Goal: Task Accomplishment & Management: Complete application form

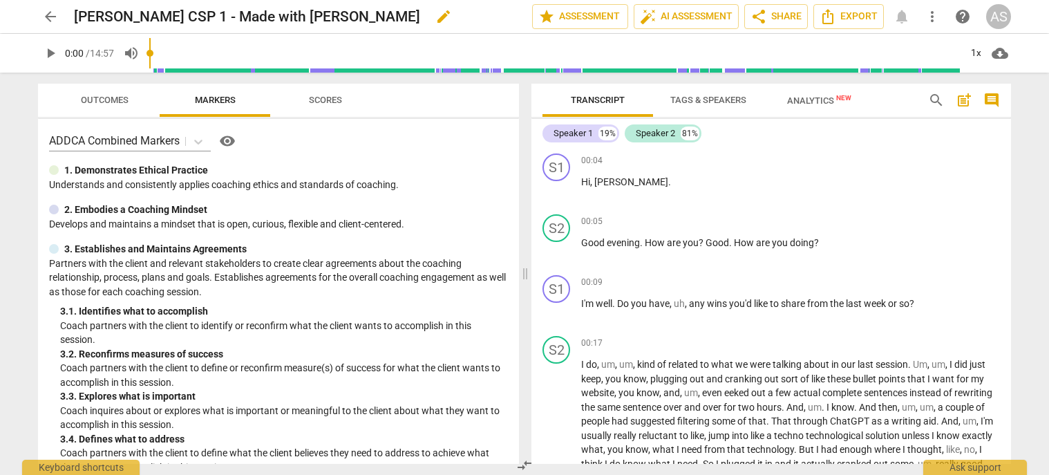
click at [435, 22] on span "edit" at bounding box center [443, 16] width 17 height 17
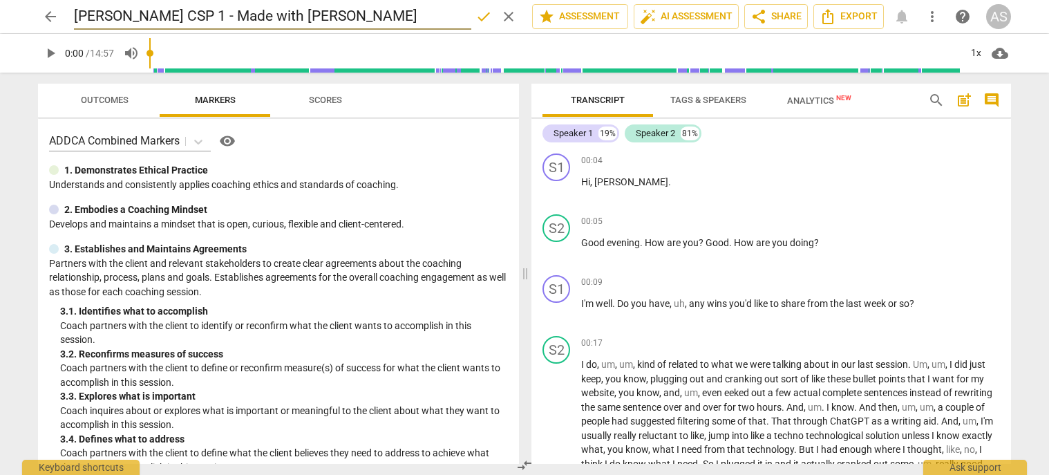
click at [135, 15] on input "Jennifer Davis CSP 1 - Made with Clipchamp" at bounding box center [272, 16] width 397 height 26
type input "JenniferDavis_B131B_CSP1"
click at [480, 12] on span "done" at bounding box center [483, 16] width 17 height 17
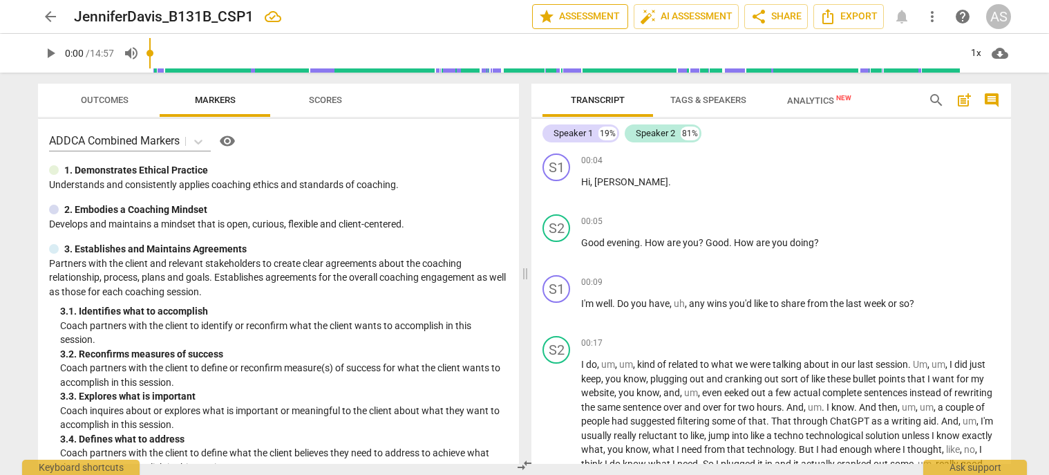
click at [589, 13] on span "star Assessment" at bounding box center [580, 16] width 84 height 17
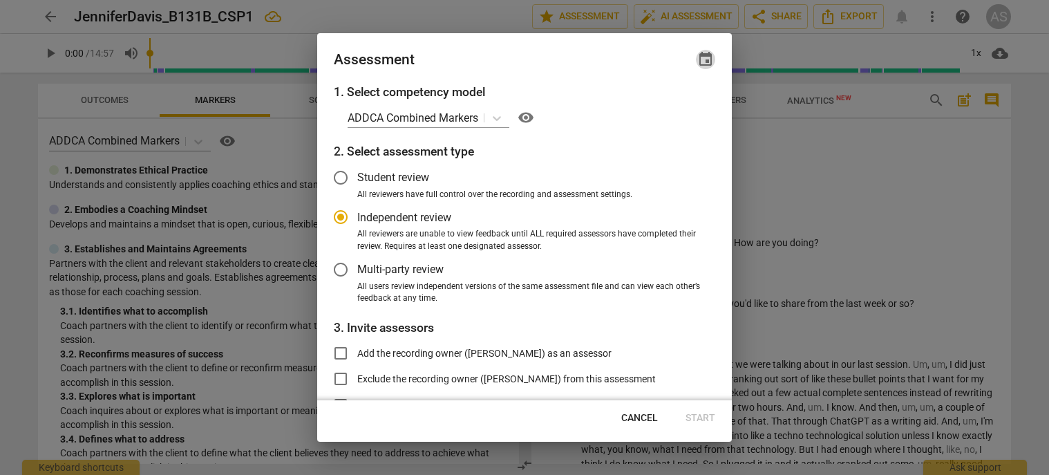
click at [706, 59] on span "event" at bounding box center [705, 59] width 17 height 17
radio input "false"
click at [663, 109] on input "date" at bounding box center [622, 107] width 97 height 20
type input "[DATE]"
click at [551, 55] on div at bounding box center [524, 237] width 1049 height 475
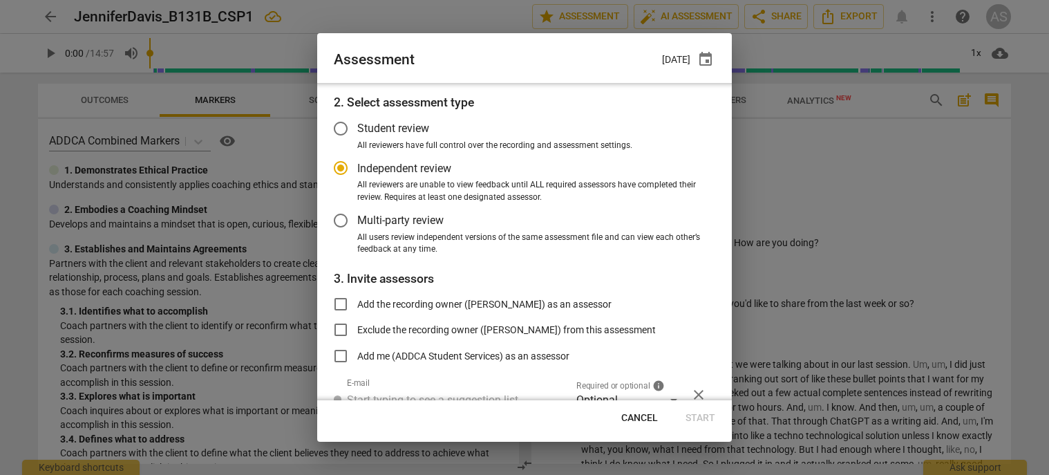
scroll to position [113, 0]
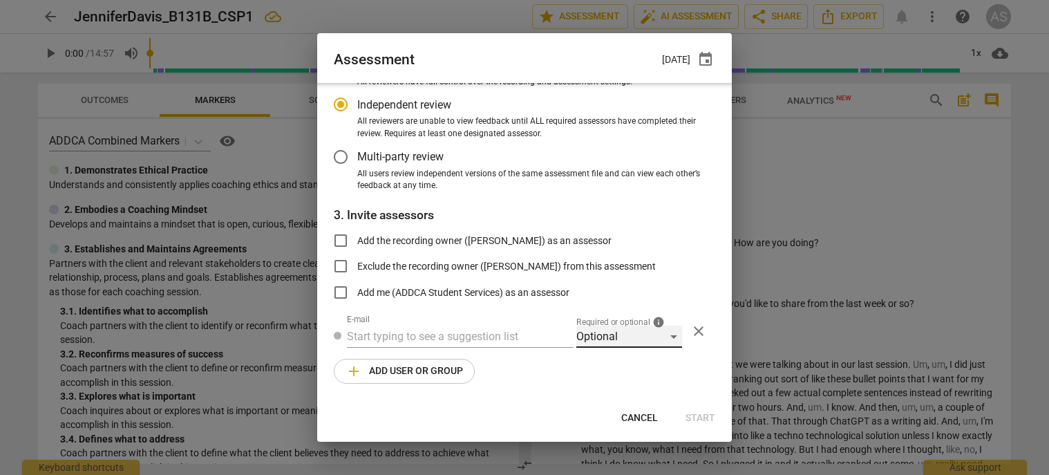
click at [639, 343] on div "Optional" at bounding box center [629, 336] width 106 height 22
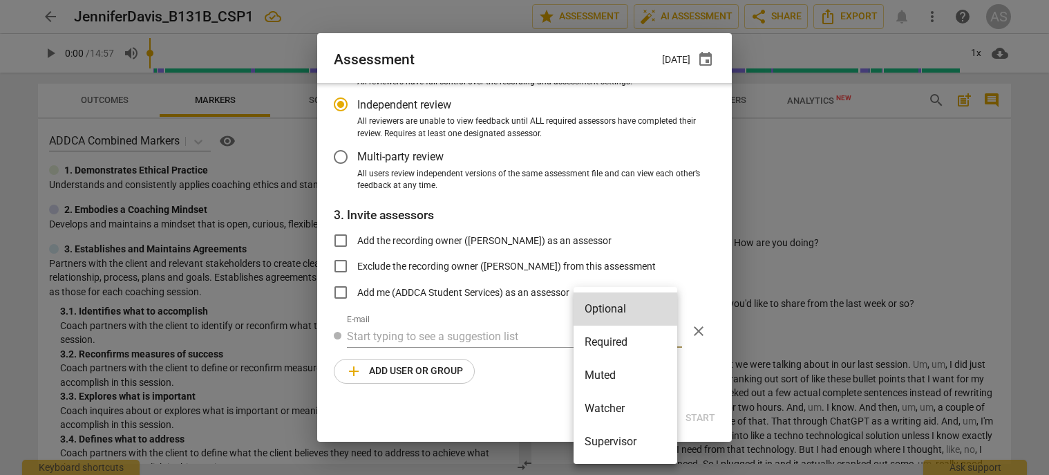
click at [635, 351] on li "Required" at bounding box center [626, 341] width 104 height 33
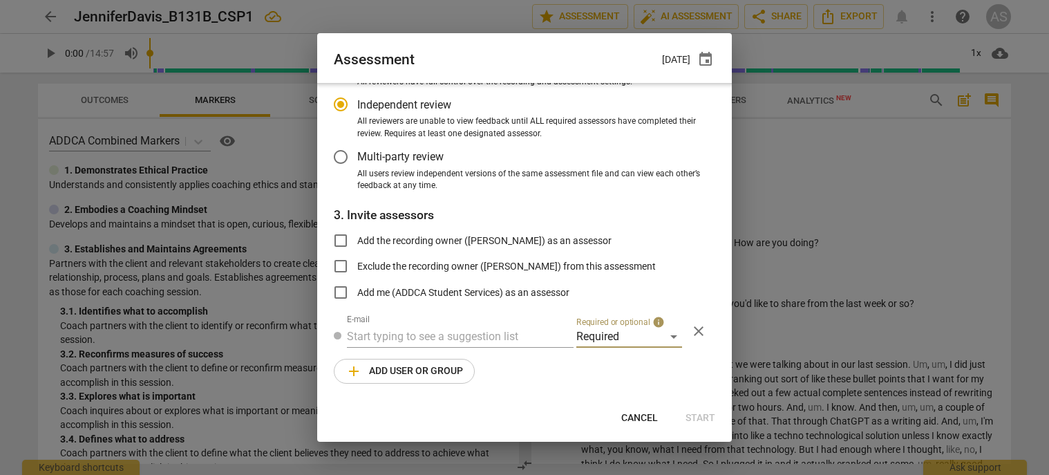
radio input "false"
click at [484, 330] on input "text" at bounding box center [460, 336] width 227 height 22
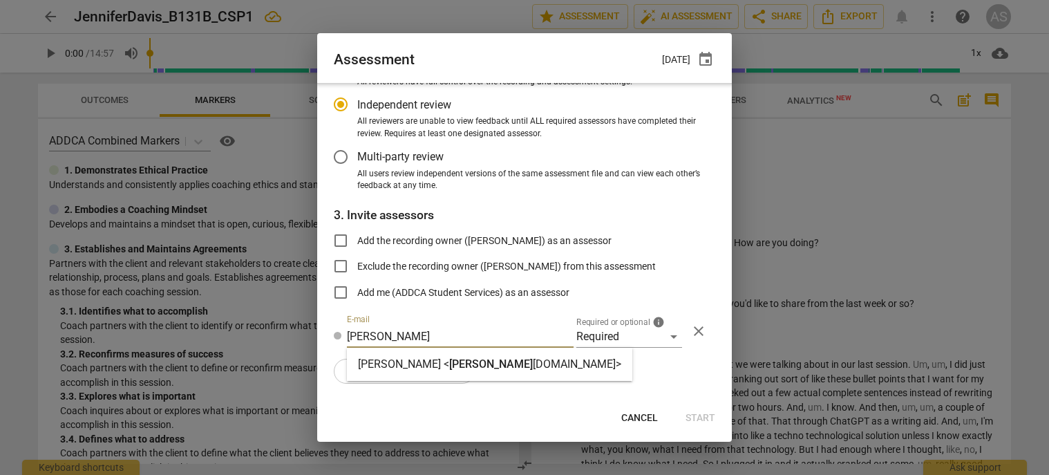
type input "sara@add"
click at [464, 361] on span "sara@add" at bounding box center [491, 363] width 84 height 13
radio input "false"
type input "Sara Prince <sara@addca.com>"
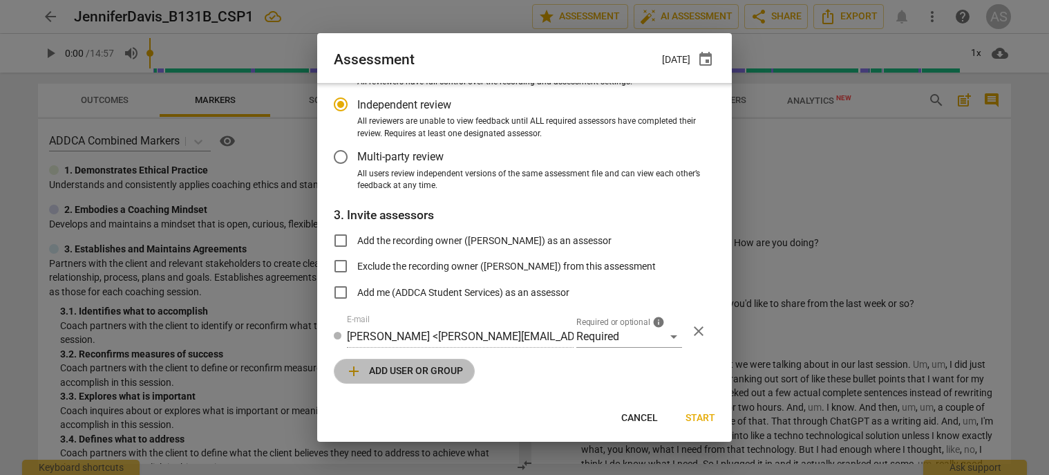
click at [428, 373] on span "add Add user or group" at bounding box center [404, 371] width 117 height 17
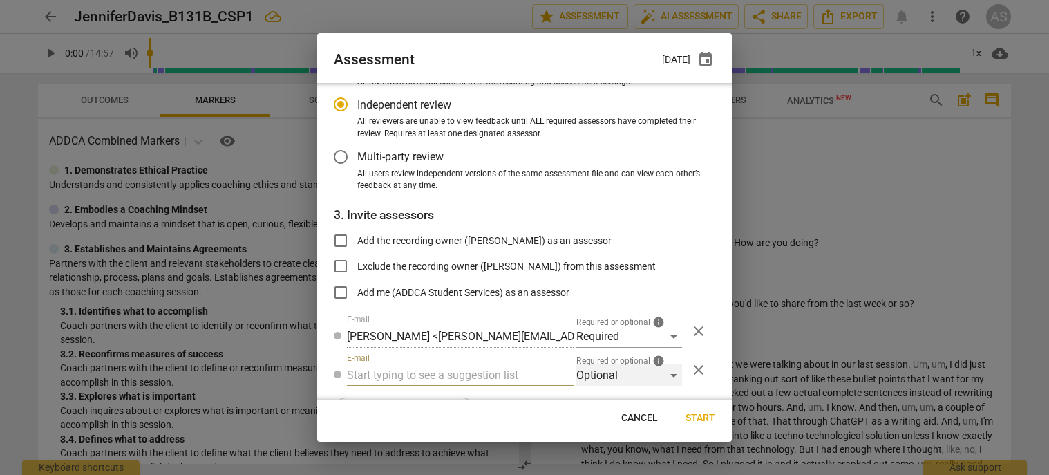
click at [617, 373] on div "Optional" at bounding box center [629, 375] width 106 height 22
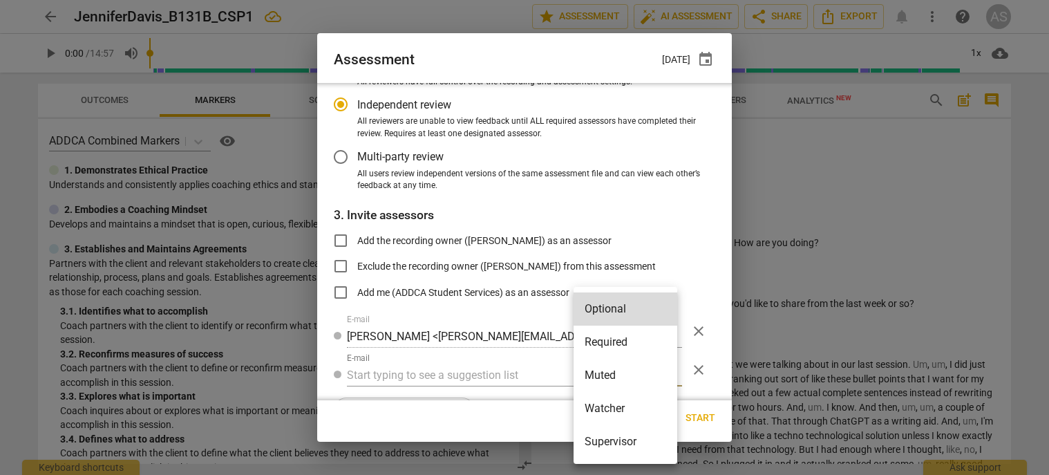
click at [614, 379] on li "Muted" at bounding box center [626, 375] width 104 height 33
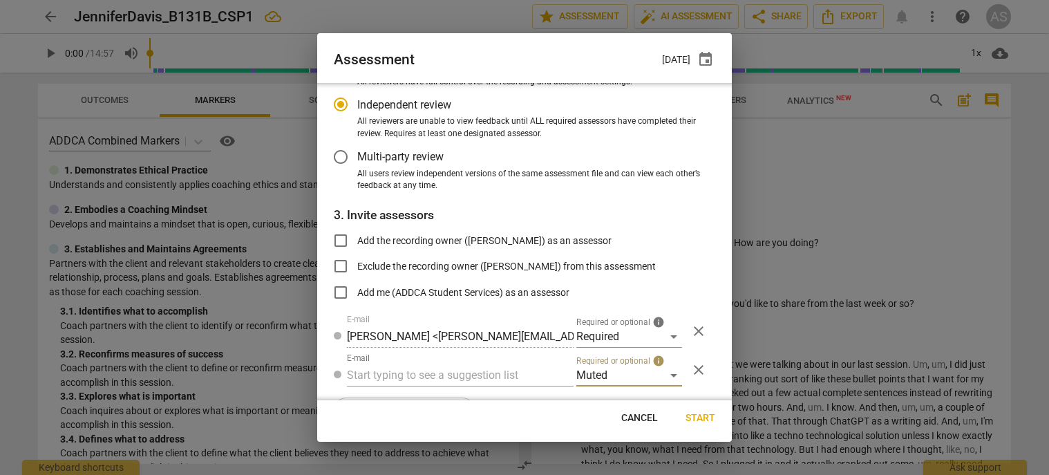
radio input "false"
click at [489, 374] on input "text" at bounding box center [460, 375] width 227 height 22
type input "131B"
click at [482, 406] on div "Basic B- 131B CSPs" at bounding box center [459, 402] width 224 height 33
radio input "false"
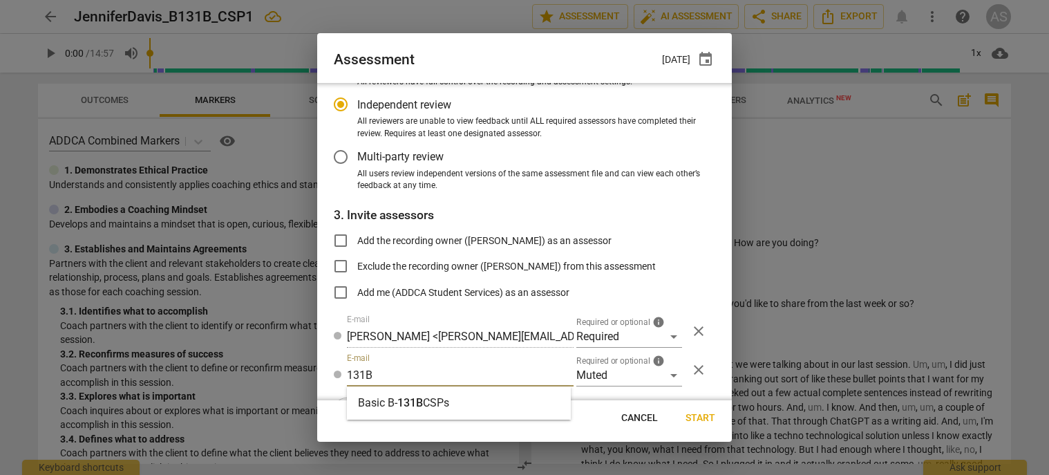
type input "Basic B-131B CSPs"
click at [697, 417] on span "Start" at bounding box center [701, 418] width 30 height 14
radio input "false"
type input "[PERSON_NAME] <[EMAIL_ADDRESS][DOMAIN_NAME]>"
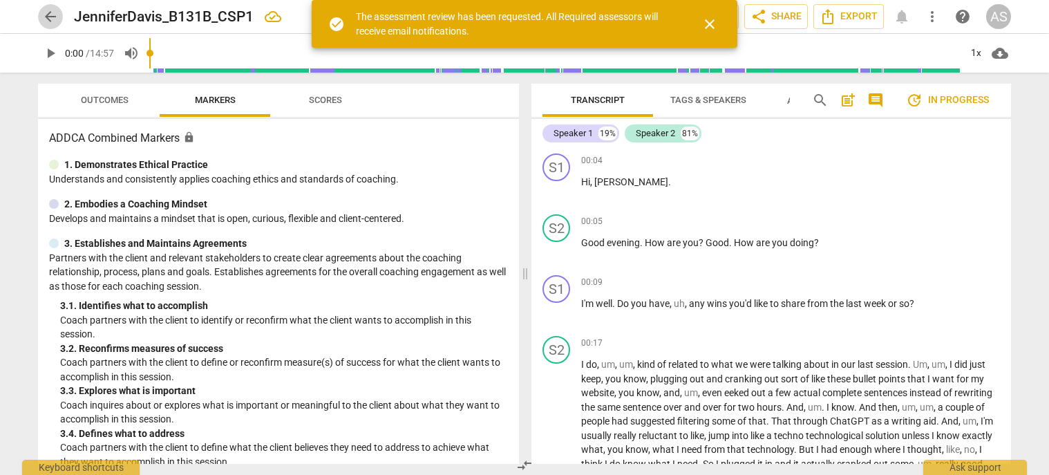
click at [50, 17] on span "arrow_back" at bounding box center [50, 16] width 17 height 17
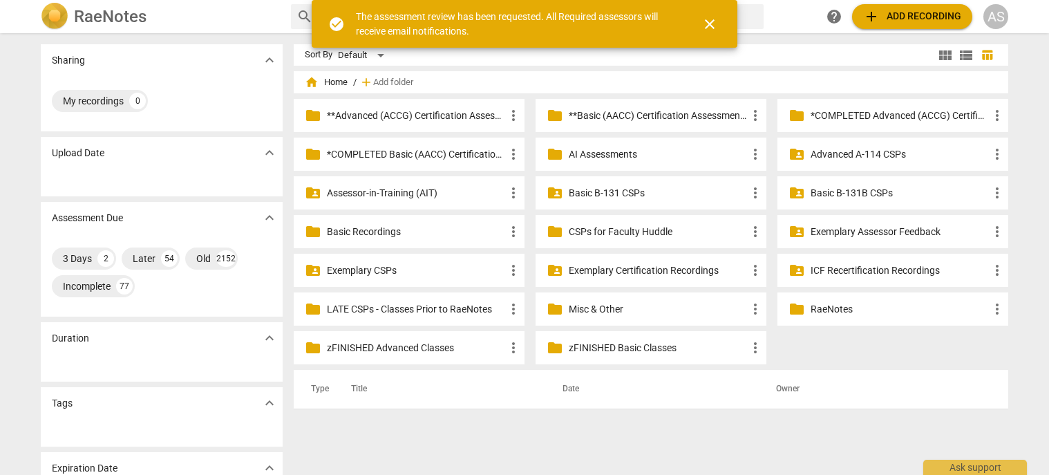
click at [845, 192] on p "Basic B-131B CSPs" at bounding box center [900, 193] width 178 height 15
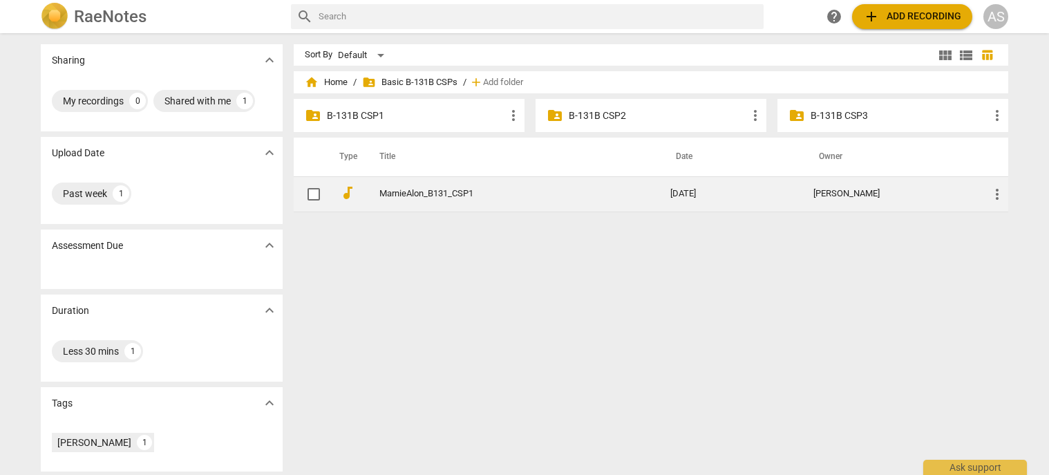
click at [994, 196] on span "more_vert" at bounding box center [997, 194] width 17 height 17
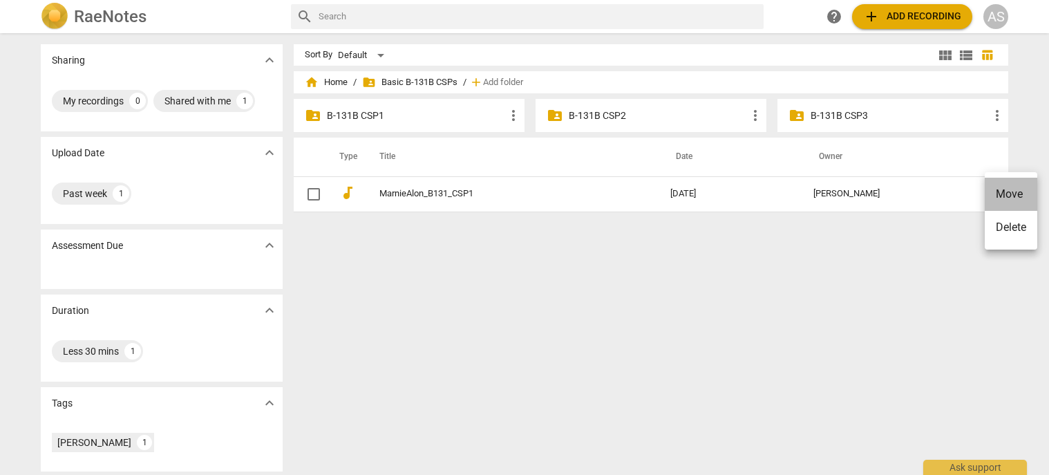
click at [1009, 197] on li "Move" at bounding box center [1011, 194] width 53 height 33
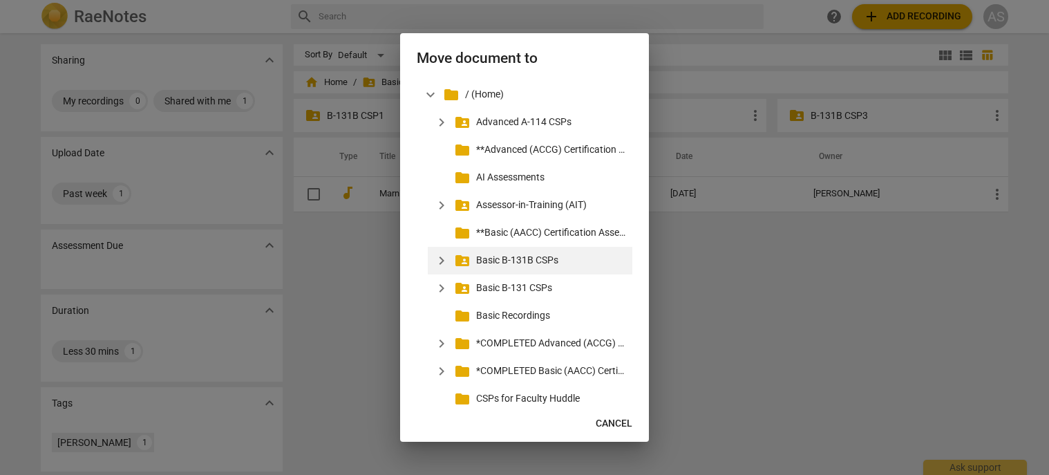
click at [439, 261] on span "expand_more" at bounding box center [441, 260] width 17 height 17
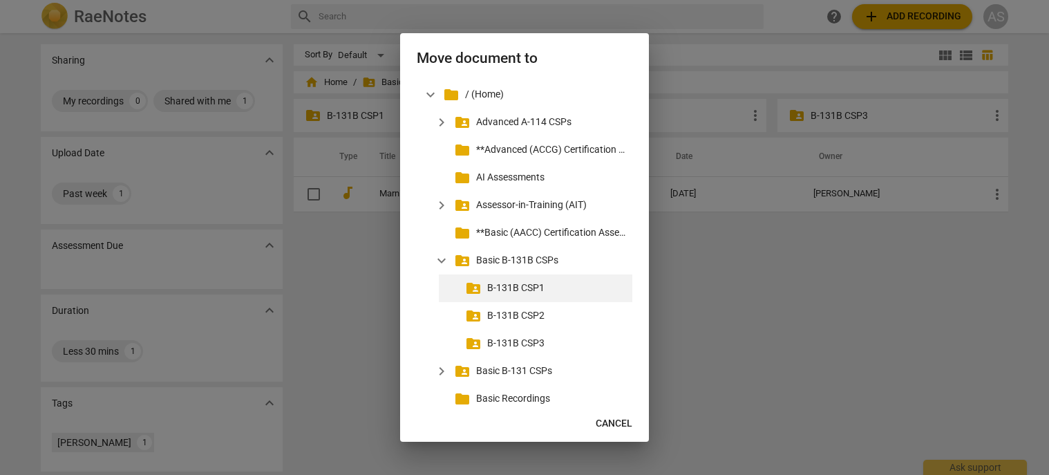
click at [514, 289] on p "B-131B CSP1" at bounding box center [557, 288] width 140 height 15
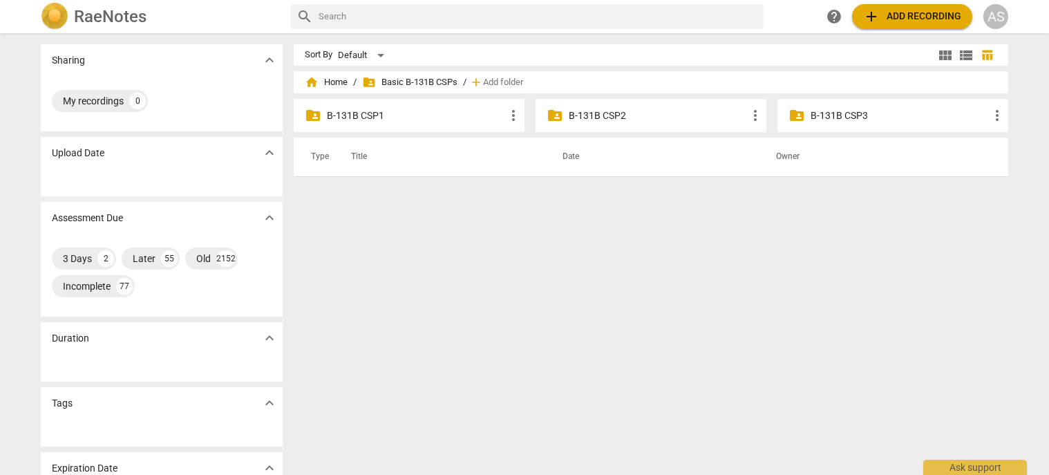
click at [377, 116] on p "B-131B CSP1" at bounding box center [416, 115] width 178 height 15
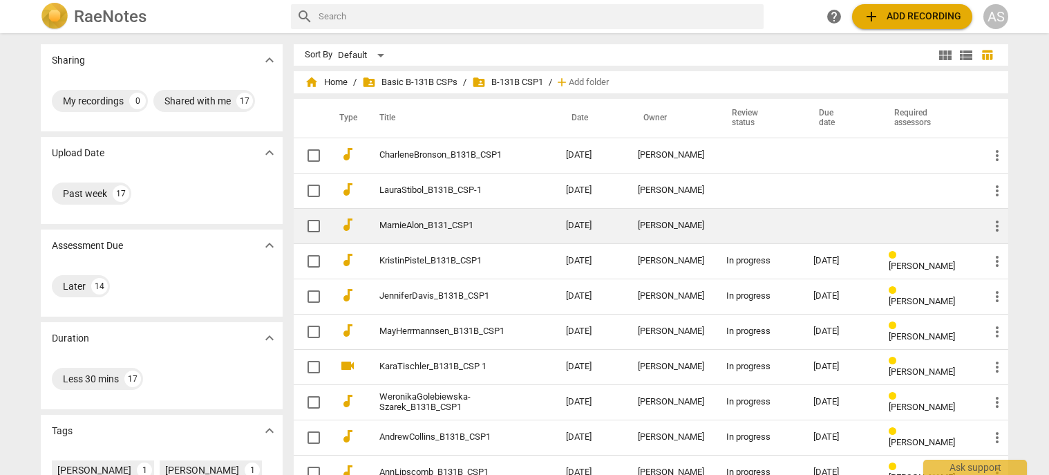
click at [532, 220] on td "MarnieAlon_B131_CSP1" at bounding box center [459, 225] width 192 height 35
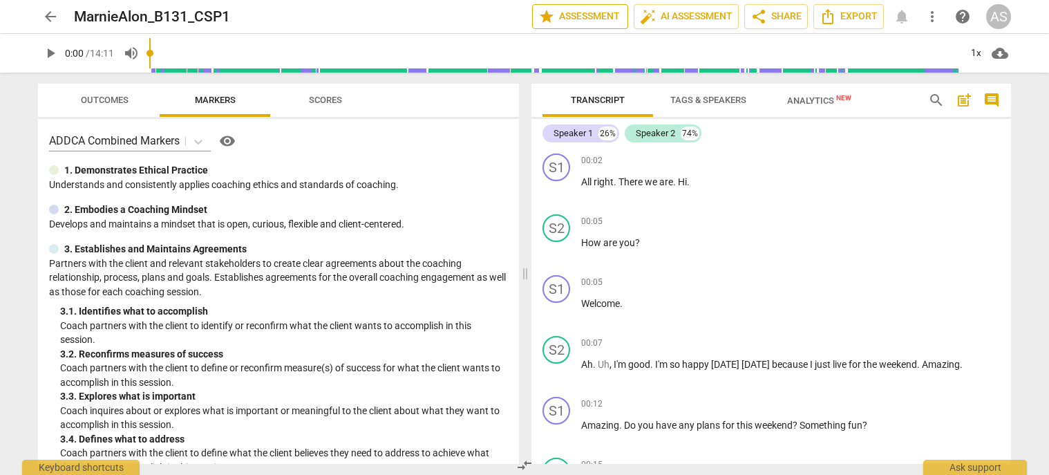
click at [593, 15] on span "star Assessment" at bounding box center [580, 16] width 84 height 17
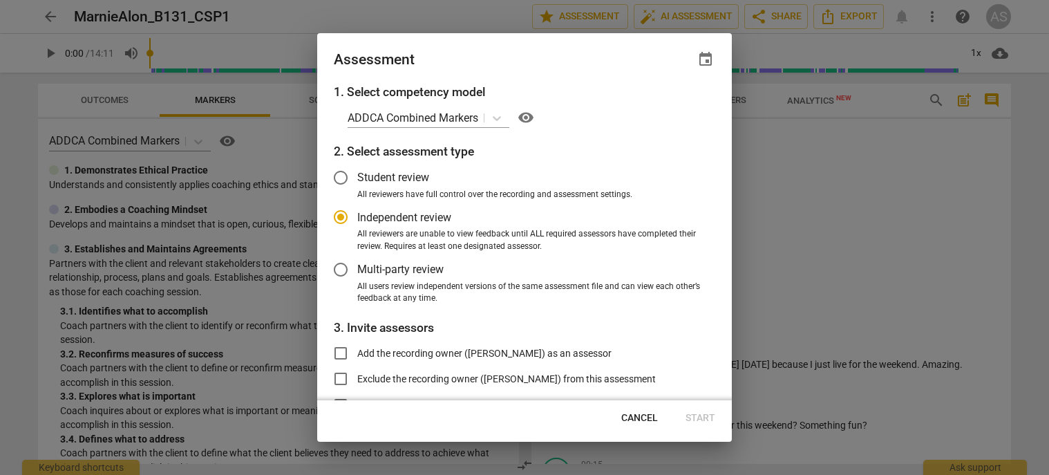
radio input "false"
click at [699, 57] on span "event" at bounding box center [705, 59] width 17 height 17
click at [661, 109] on input "date" at bounding box center [622, 107] width 97 height 20
type input "[DATE]"
click at [547, 61] on div at bounding box center [524, 237] width 1049 height 475
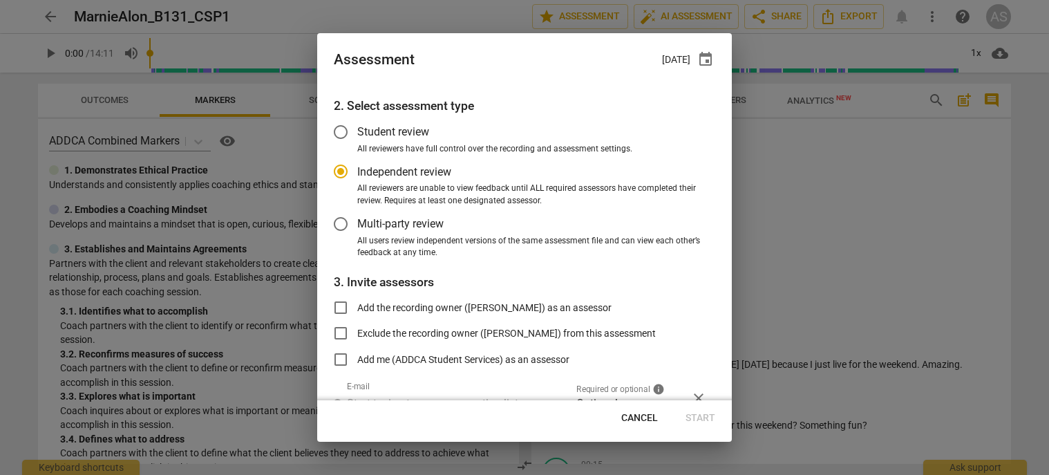
scroll to position [113, 0]
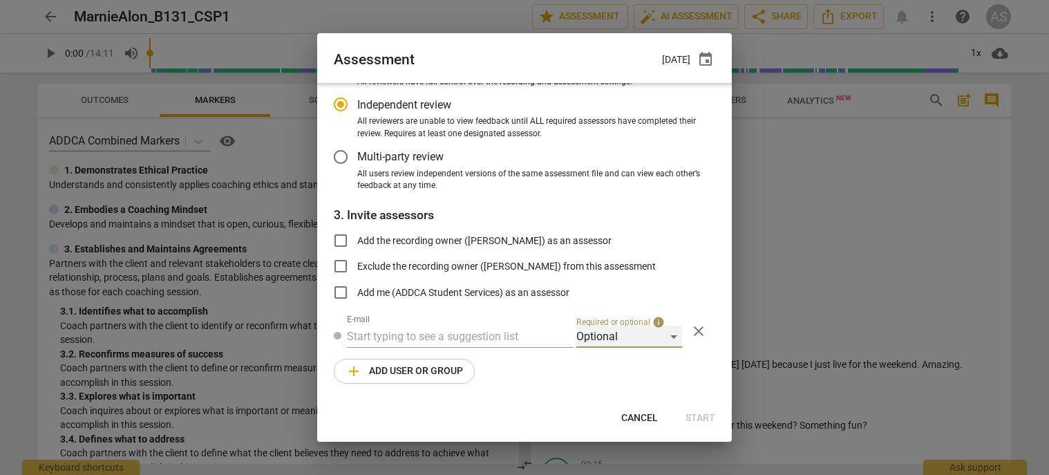
click at [615, 332] on div "Optional" at bounding box center [629, 336] width 106 height 22
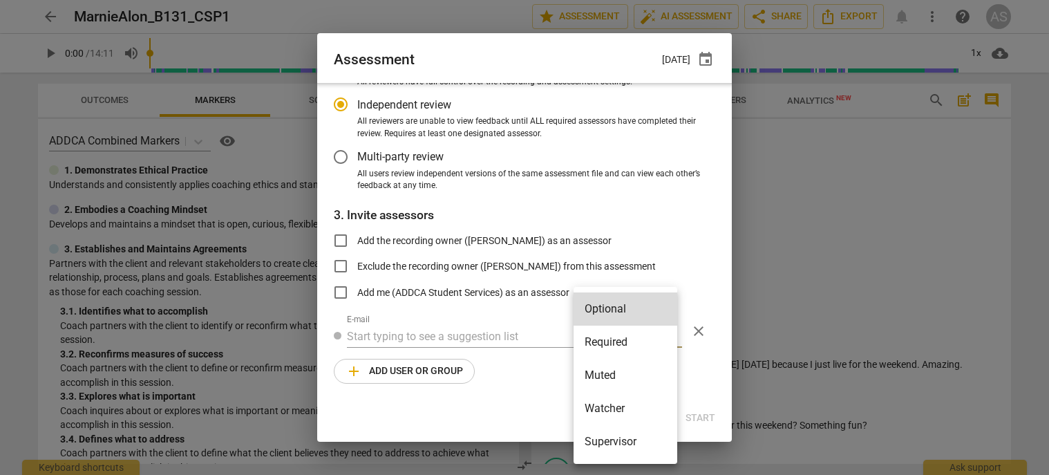
click at [621, 349] on li "Required" at bounding box center [626, 341] width 104 height 33
radio input "false"
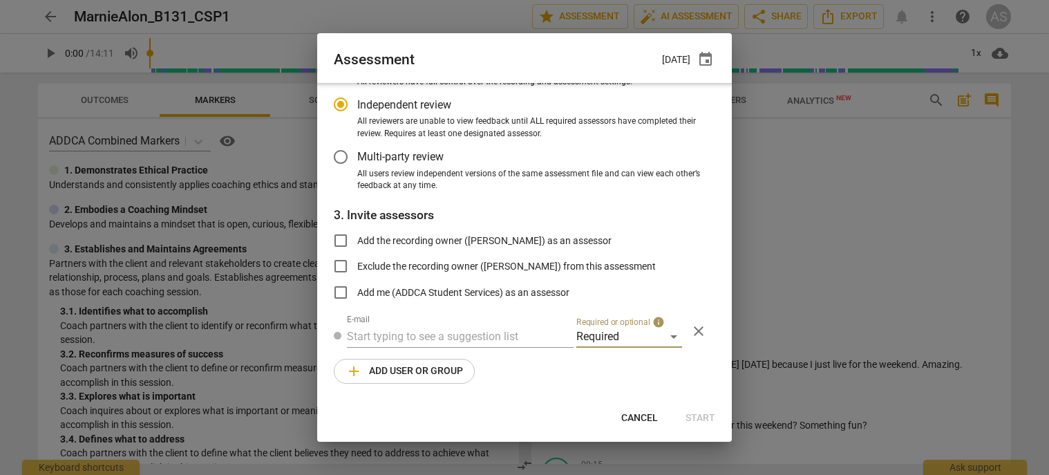
click at [0, 0] on div at bounding box center [0, 0] width 0 height 0
click at [507, 336] on input "text" at bounding box center [460, 336] width 227 height 22
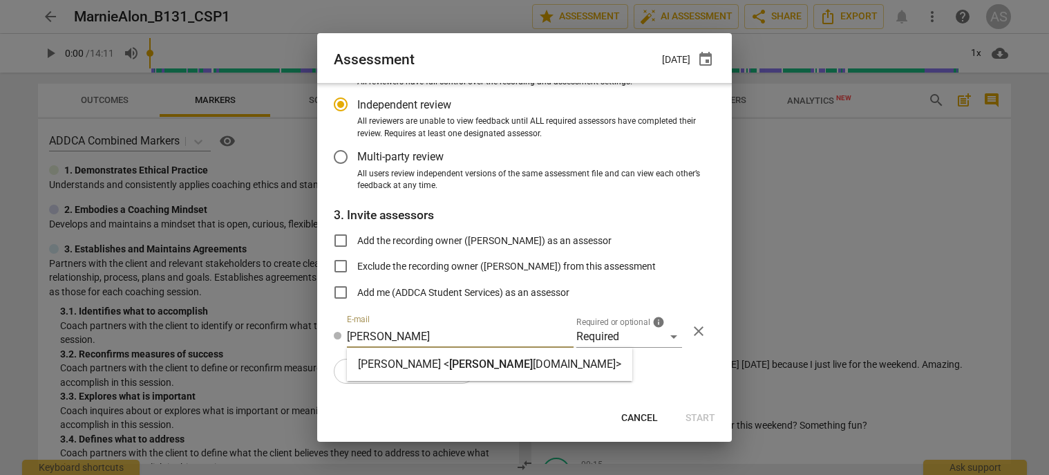
type input "brett@add"
click at [486, 359] on span "brett@add" at bounding box center [491, 363] width 84 height 13
radio input "false"
type input "Brett Weggelaar <brett@addca.com>"
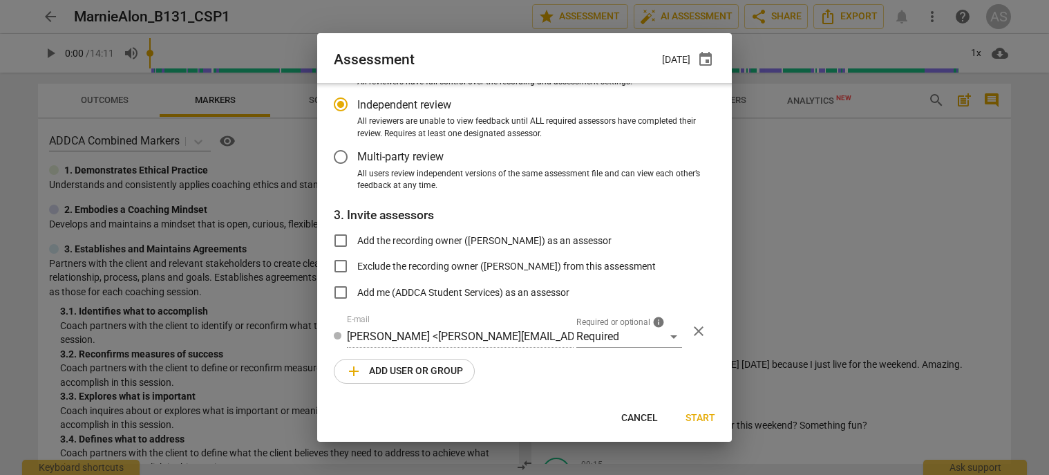
click at [424, 373] on span "add Add user or group" at bounding box center [404, 371] width 117 height 17
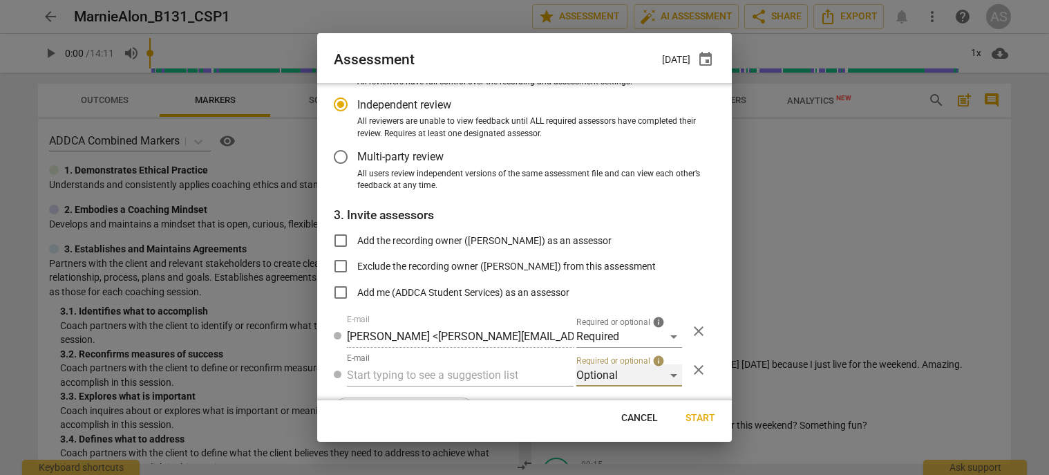
click at [631, 377] on div "Optional" at bounding box center [629, 375] width 106 height 22
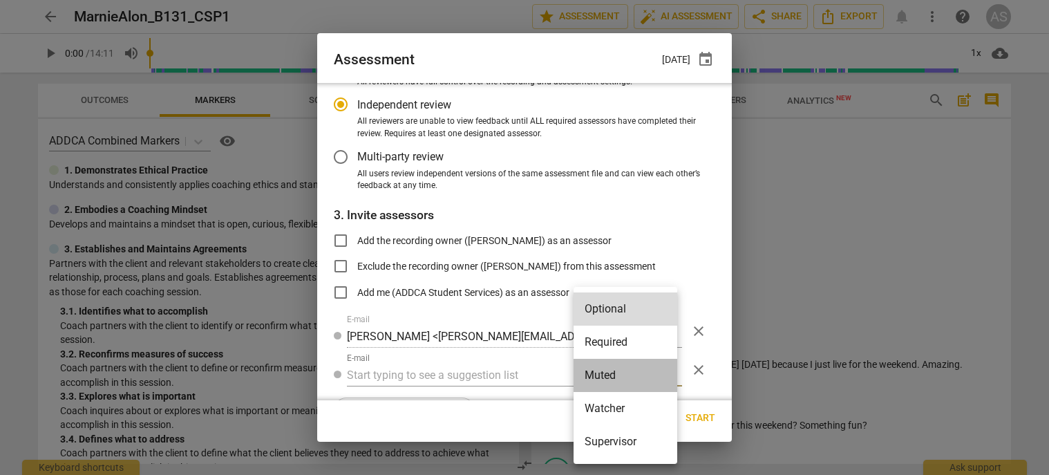
click at [623, 378] on li "Muted" at bounding box center [626, 375] width 104 height 33
radio input "false"
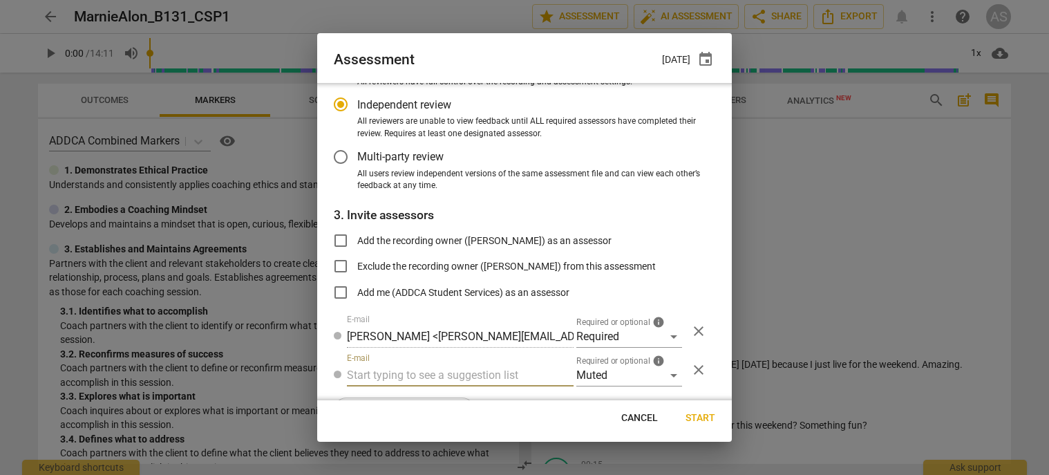
click at [498, 375] on input "text" at bounding box center [460, 375] width 227 height 22
type input "131B"
click at [449, 402] on strong "CSPs" at bounding box center [436, 402] width 26 height 13
radio input "false"
type input "Basic B-131B CSPs"
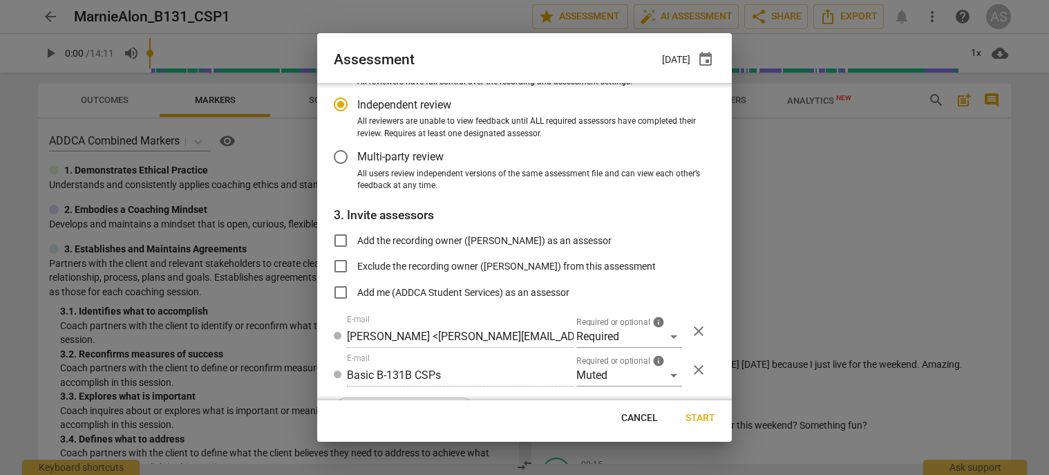
click at [706, 415] on span "Start" at bounding box center [701, 418] width 30 height 14
radio input "false"
type input "[PERSON_NAME] <[EMAIL_ADDRESS][DOMAIN_NAME]>"
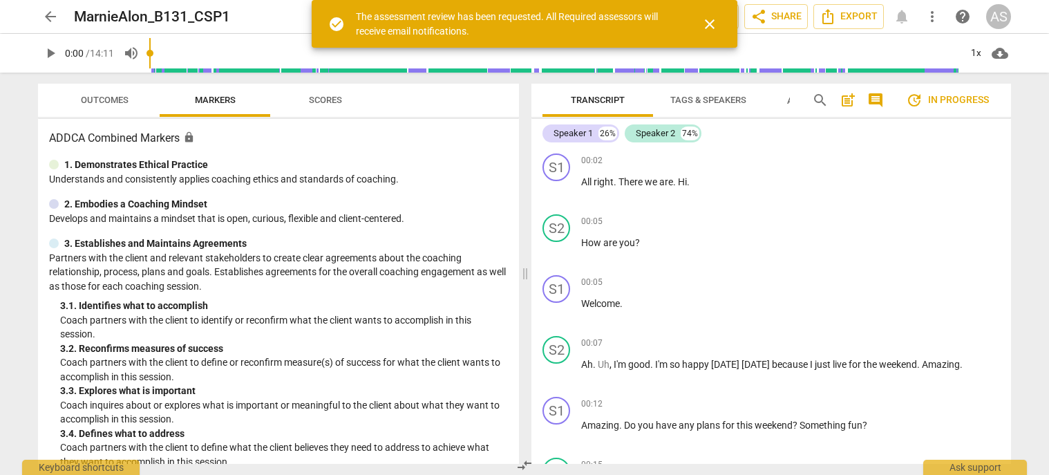
click at [54, 20] on span "arrow_back" at bounding box center [50, 16] width 17 height 17
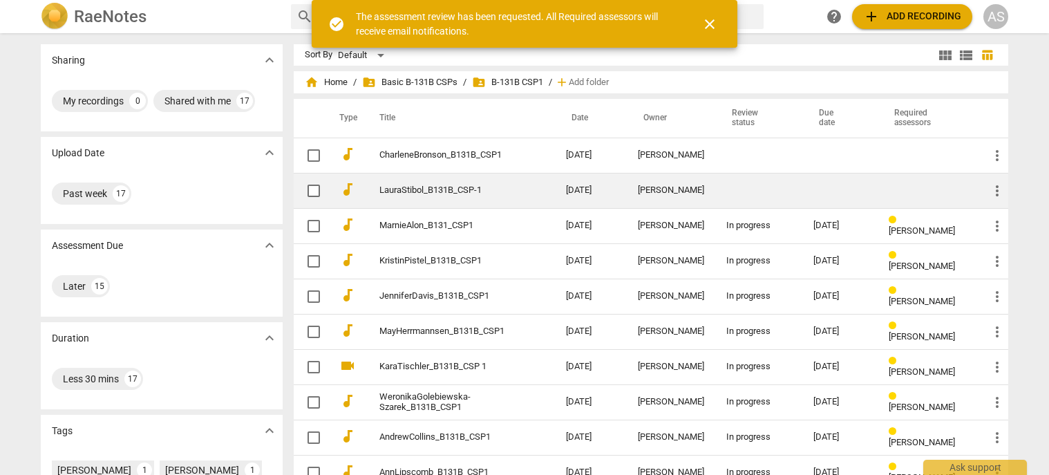
click at [750, 188] on td at bounding box center [758, 190] width 87 height 35
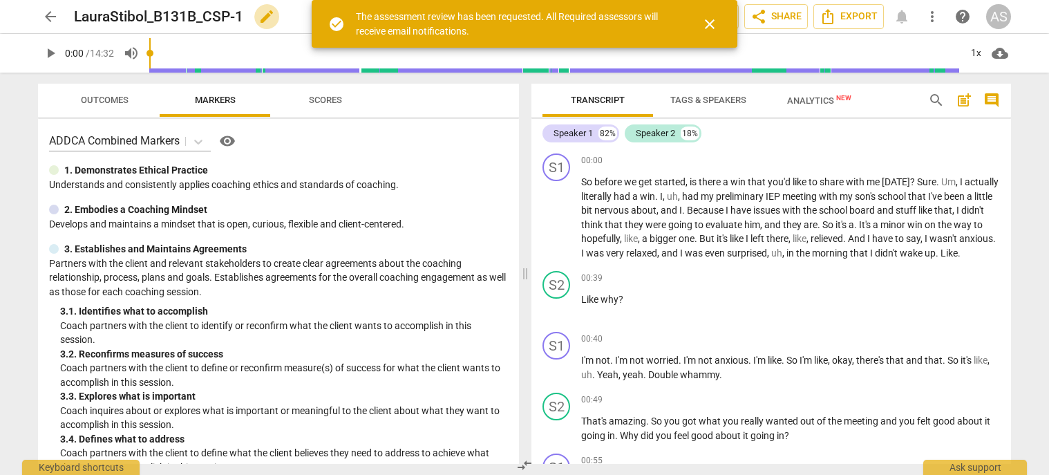
click at [272, 17] on span "edit" at bounding box center [266, 16] width 17 height 17
click at [237, 23] on input "LauraStibol_B131B_CSP-1" at bounding box center [272, 16] width 397 height 26
type input "LauraStibol_B131B_CSP1"
click at [708, 24] on span "close" at bounding box center [709, 24] width 17 height 17
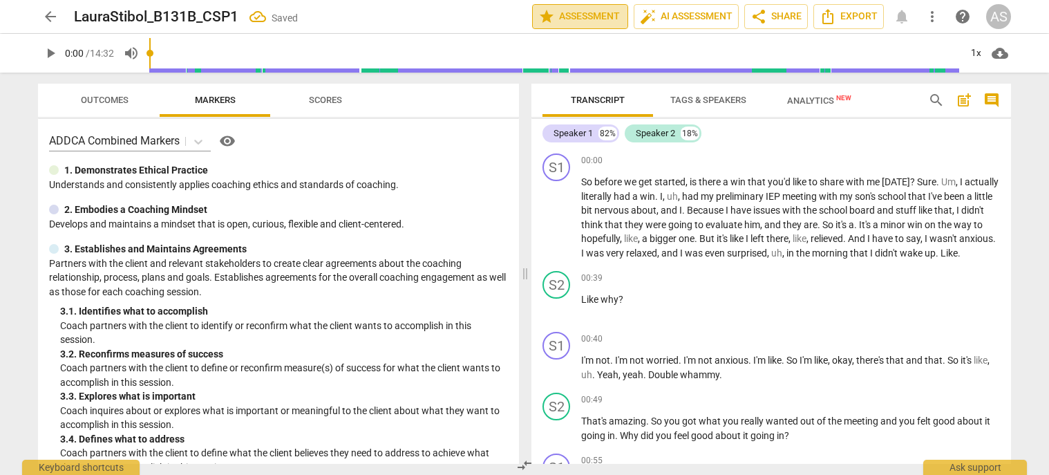
click at [561, 17] on span "star Assessment" at bounding box center [580, 16] width 84 height 17
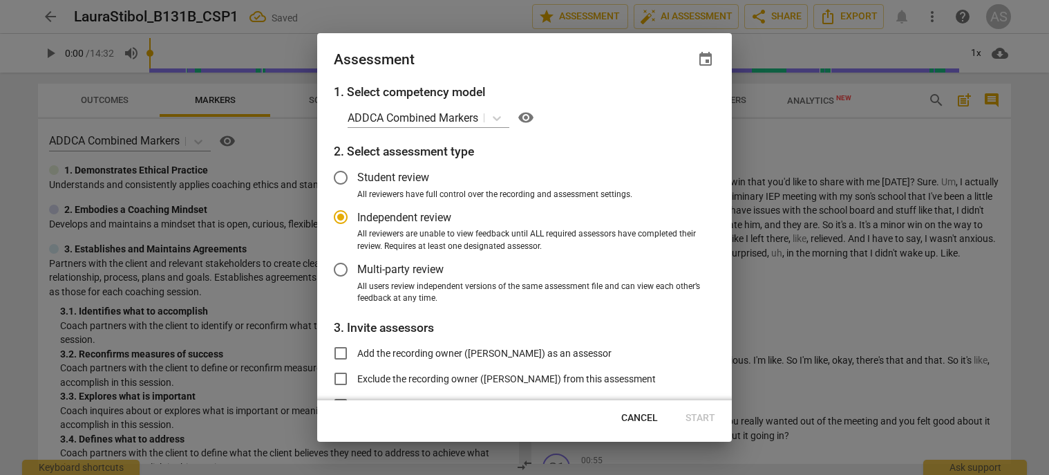
radio input "false"
click at [699, 64] on span "event" at bounding box center [705, 59] width 17 height 17
click at [663, 104] on input "date" at bounding box center [622, 107] width 97 height 20
type input "[DATE]"
click at [495, 75] on div at bounding box center [524, 237] width 1049 height 475
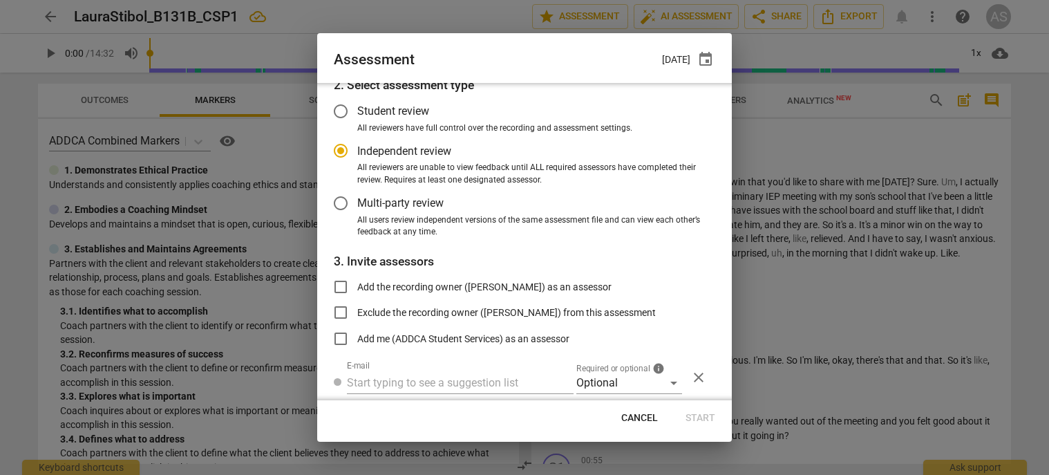
scroll to position [113, 0]
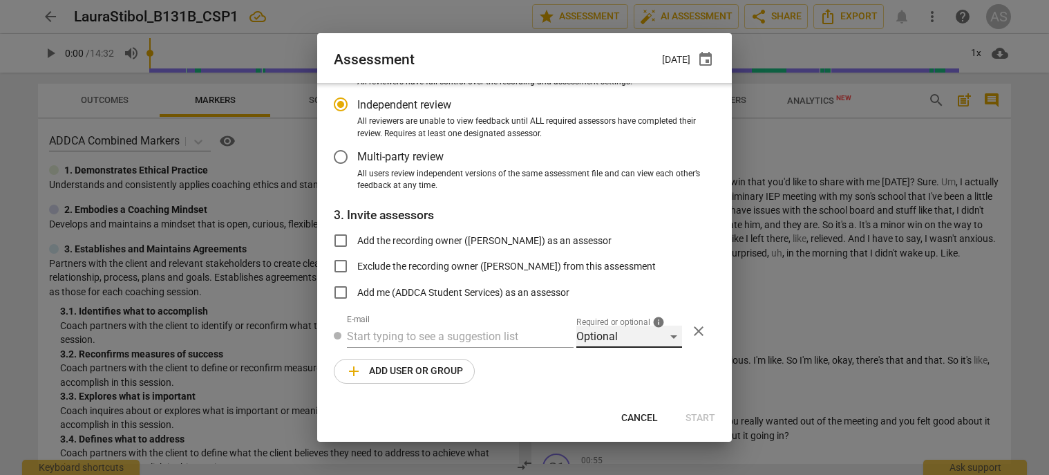
click at [638, 340] on div "Optional" at bounding box center [629, 336] width 106 height 22
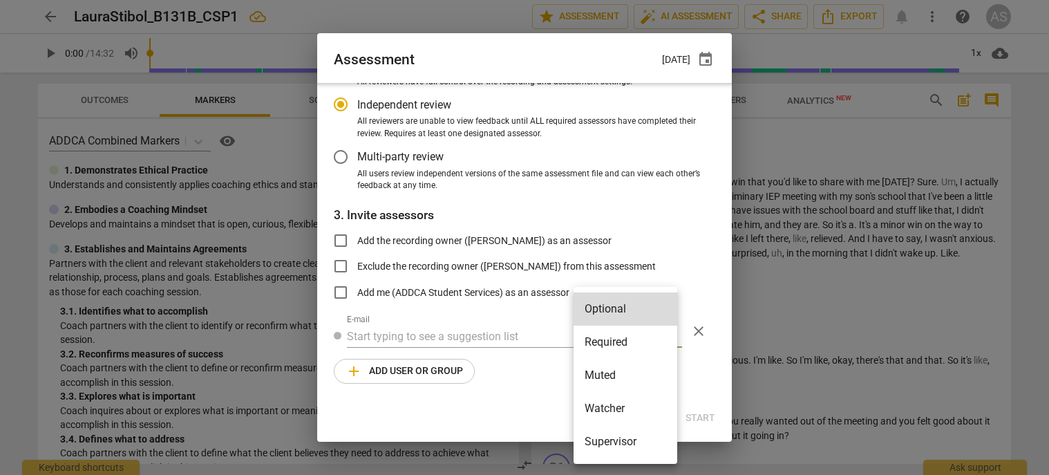
click at [635, 348] on li "Required" at bounding box center [626, 341] width 104 height 33
radio input "false"
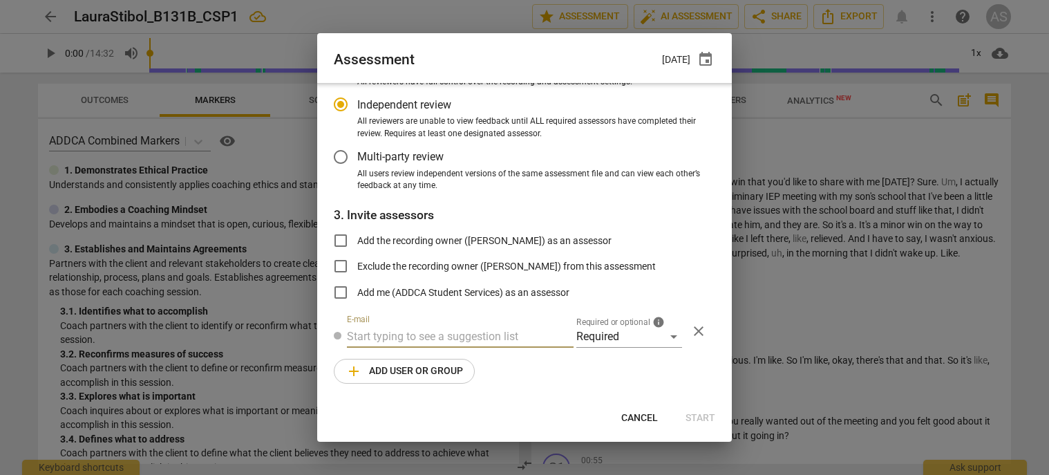
click at [517, 337] on input "text" at bounding box center [460, 336] width 227 height 22
type input "r"
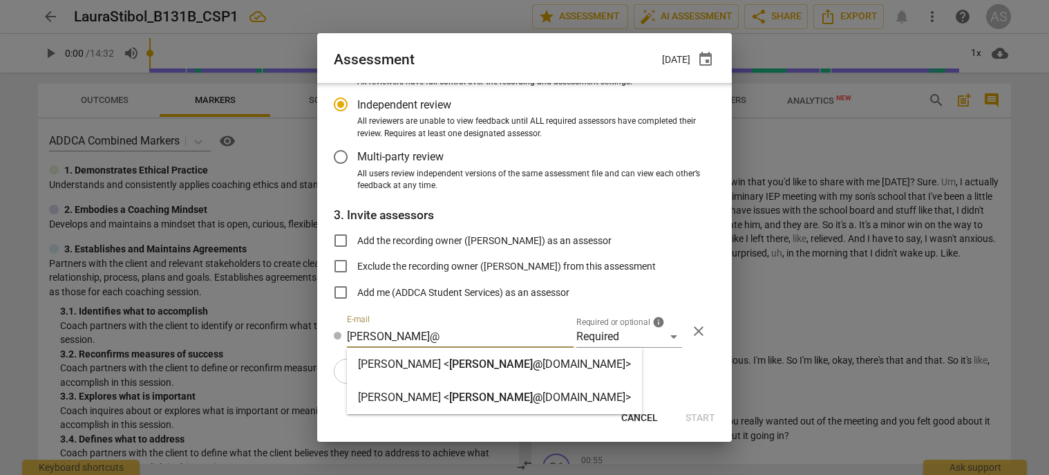
type input "brett@"
click at [542, 358] on strong "[DOMAIN_NAME]>" at bounding box center [586, 363] width 88 height 13
radio input "false"
type input "Brett Weggelaar <brett@addca.com>"
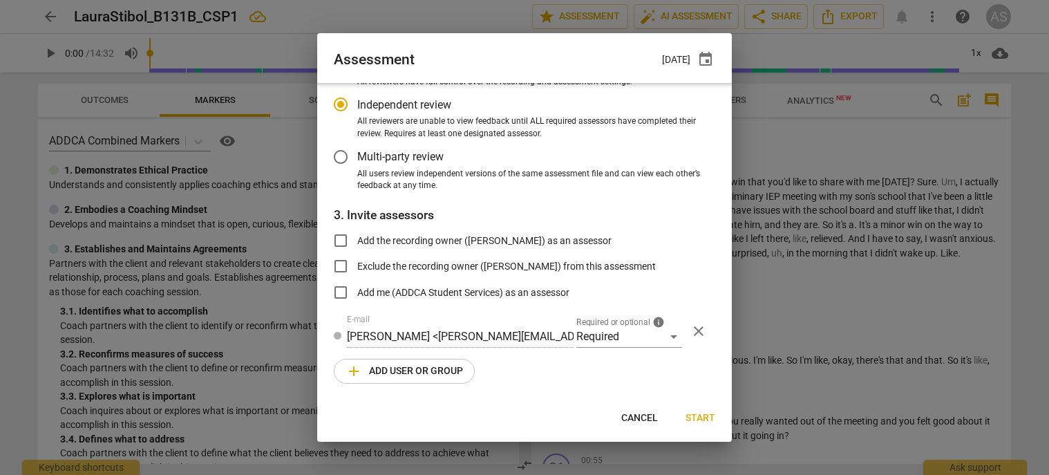
click at [424, 385] on div "1. Select competency model ADDCA Combined Markers visibility 2. Select assessme…" at bounding box center [524, 241] width 415 height 317
click at [428, 377] on span "add Add user or group" at bounding box center [404, 371] width 117 height 17
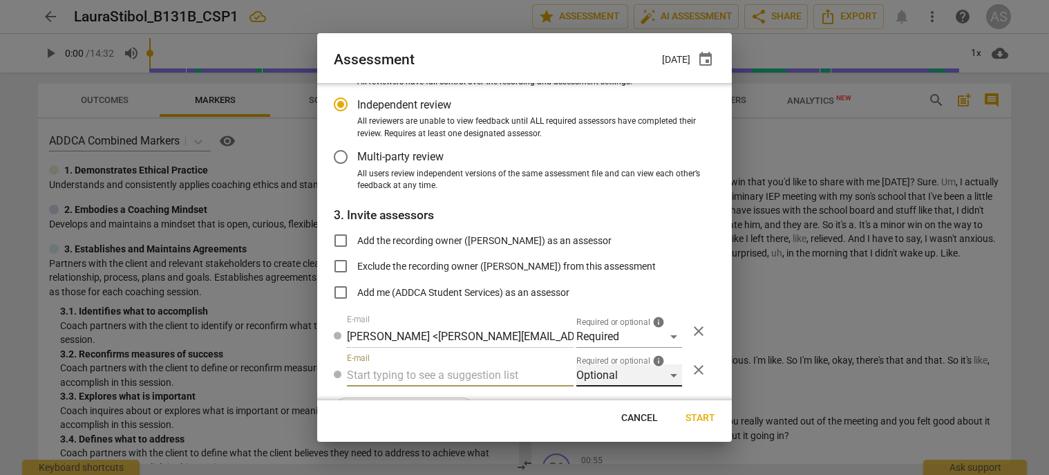
click at [632, 372] on div "Optional" at bounding box center [629, 375] width 106 height 22
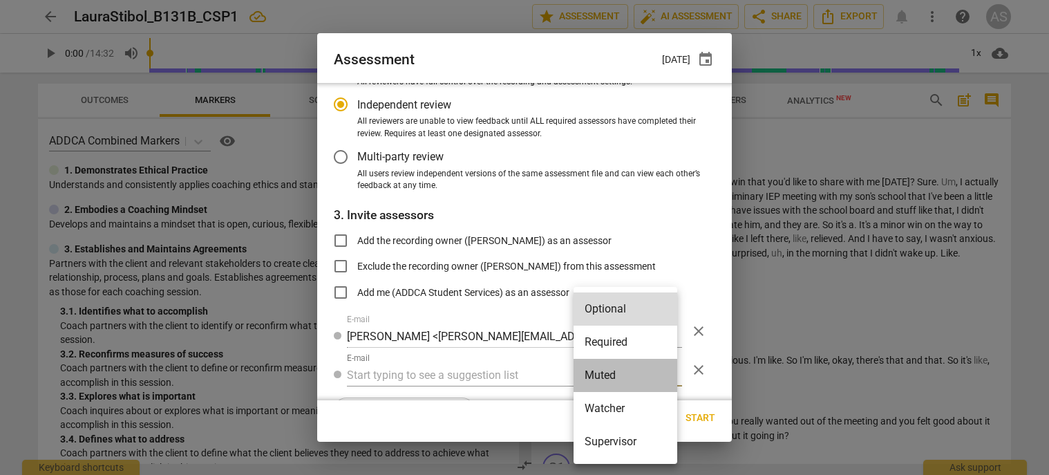
click at [590, 377] on li "Muted" at bounding box center [626, 375] width 104 height 33
radio input "false"
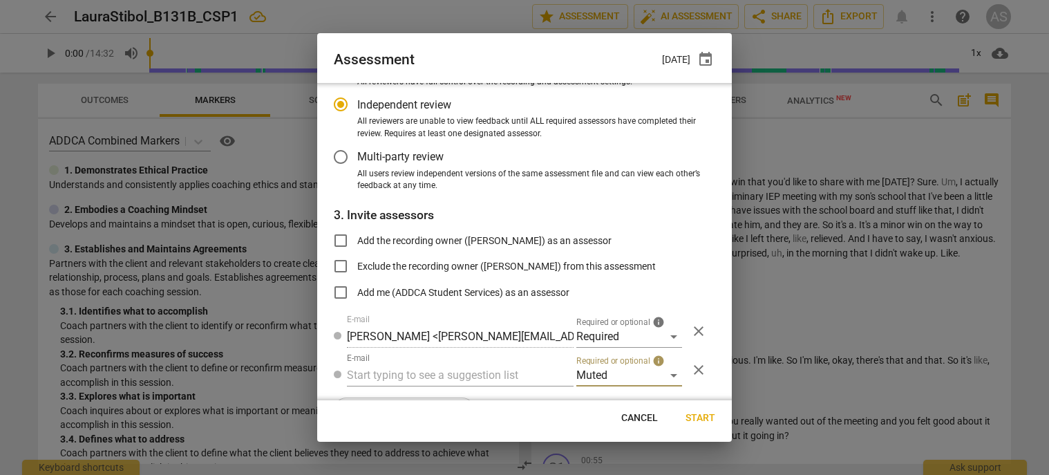
click at [527, 376] on input "text" at bounding box center [460, 375] width 227 height 22
type input "131B"
click at [491, 397] on div "Basic B- 131B CSPs" at bounding box center [459, 402] width 224 height 33
radio input "false"
type input "Basic B-131B CSPs"
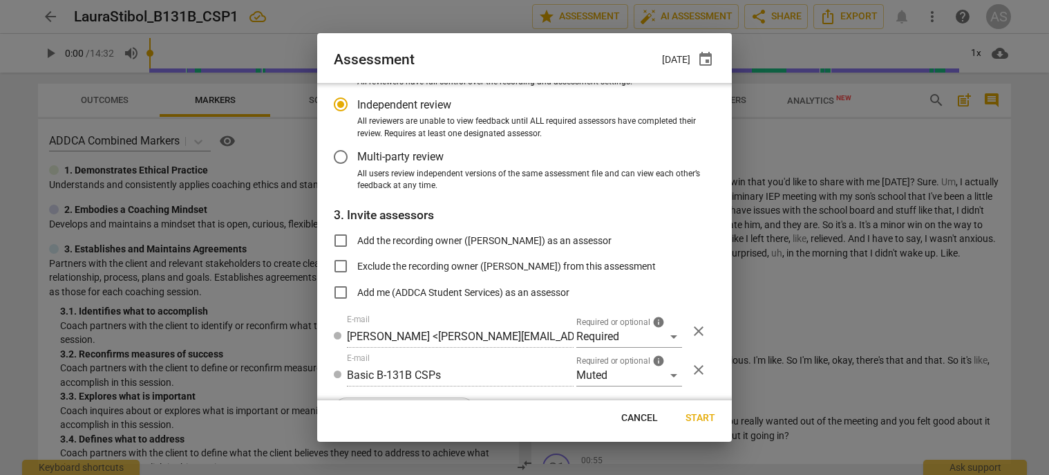
click at [695, 414] on span "Start" at bounding box center [701, 418] width 30 height 14
radio input "false"
type input "[PERSON_NAME] <[EMAIL_ADDRESS][DOMAIN_NAME]>"
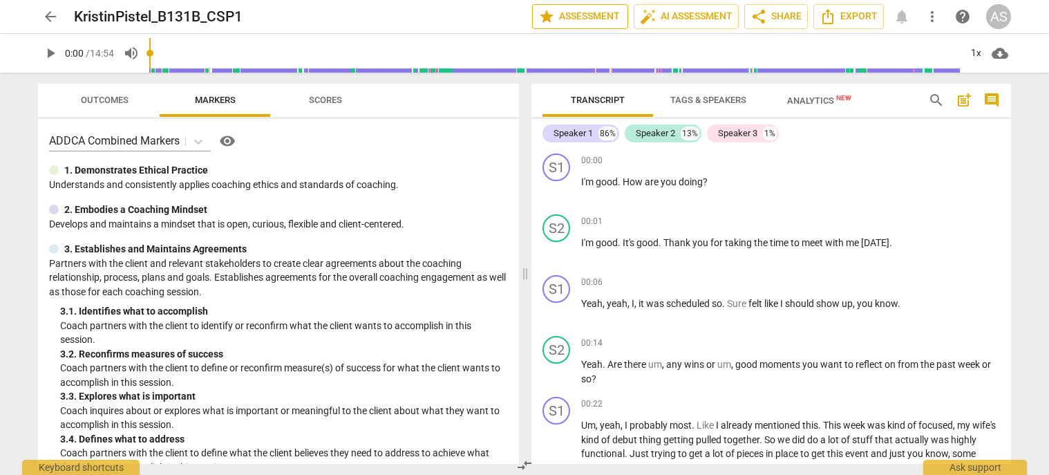
click at [561, 15] on span "star Assessment" at bounding box center [580, 16] width 84 height 17
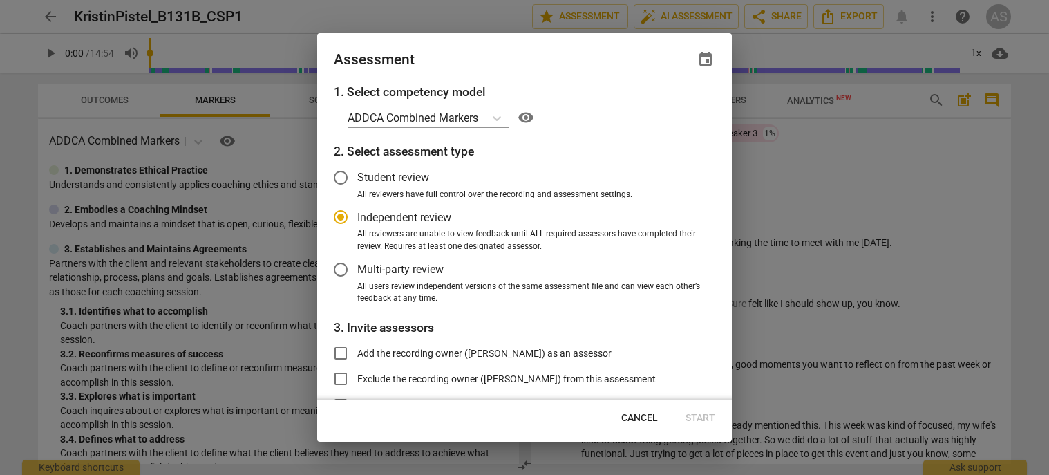
click at [697, 59] on span "event" at bounding box center [705, 59] width 17 height 17
radio input "false"
click at [662, 111] on input "date" at bounding box center [622, 107] width 97 height 20
type input "[DATE]"
click at [522, 55] on div at bounding box center [524, 237] width 1049 height 475
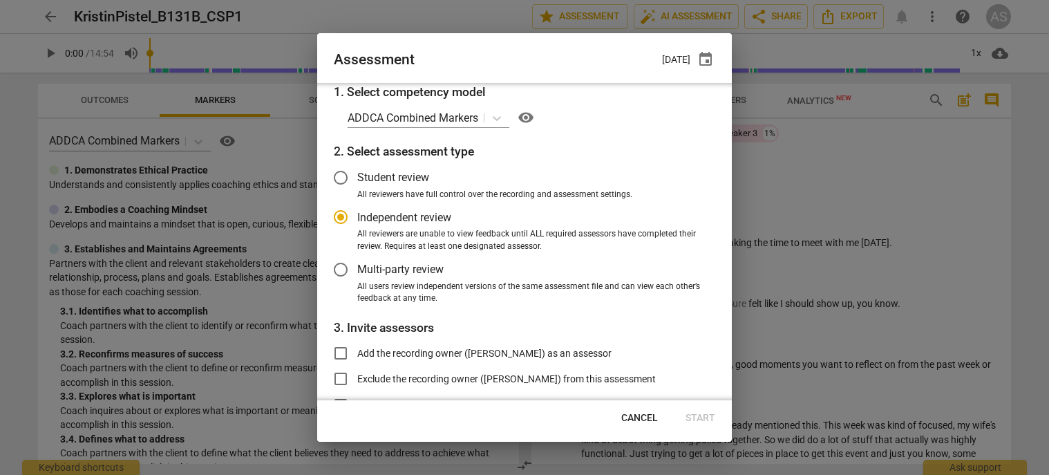
scroll to position [113, 0]
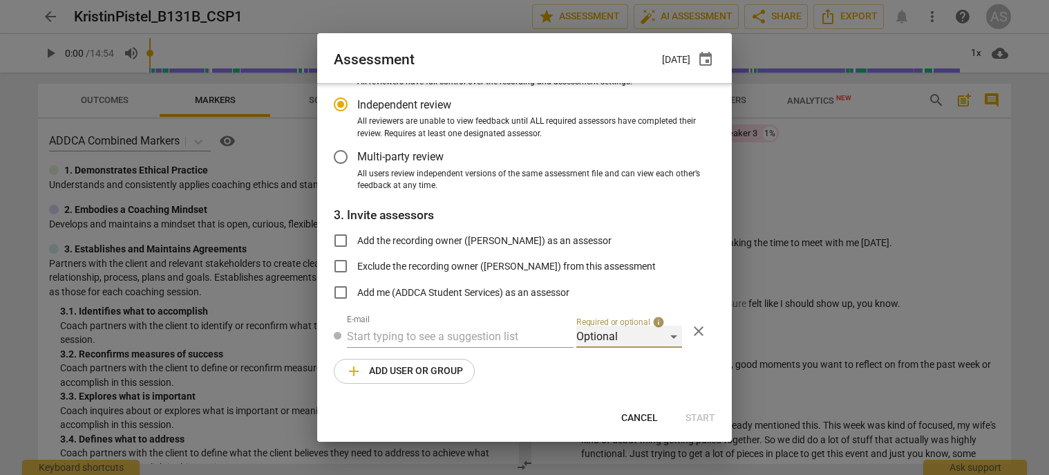
click at [612, 341] on div "Optional" at bounding box center [629, 336] width 106 height 22
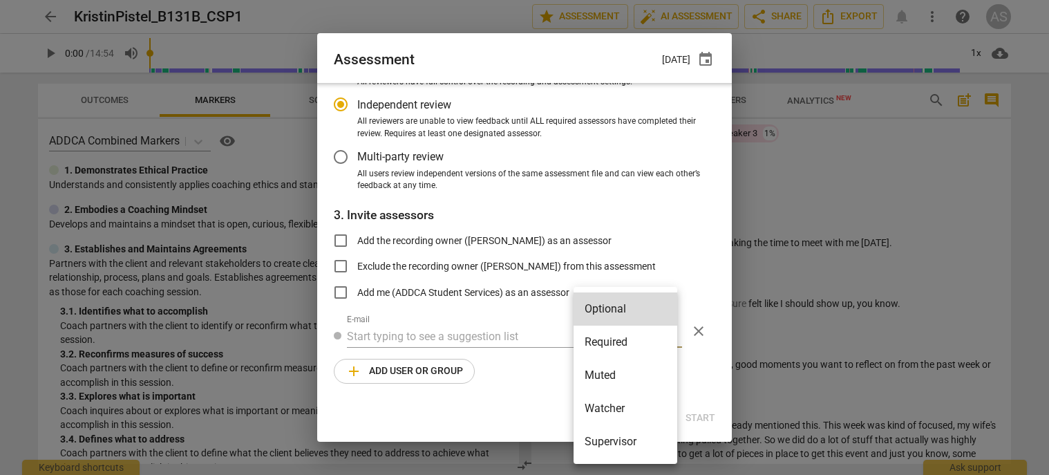
click at [610, 348] on li "Required" at bounding box center [626, 341] width 104 height 33
radio input "false"
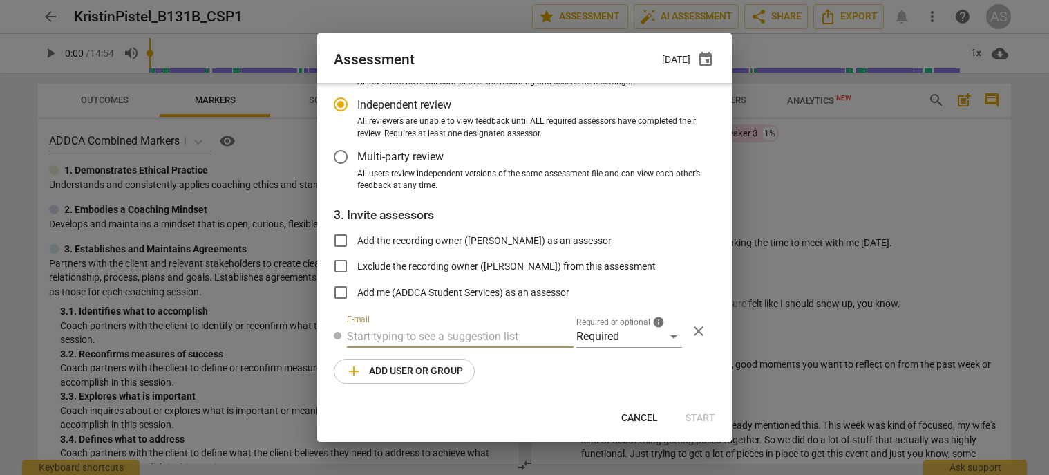
click at [525, 338] on input "text" at bounding box center [460, 336] width 227 height 22
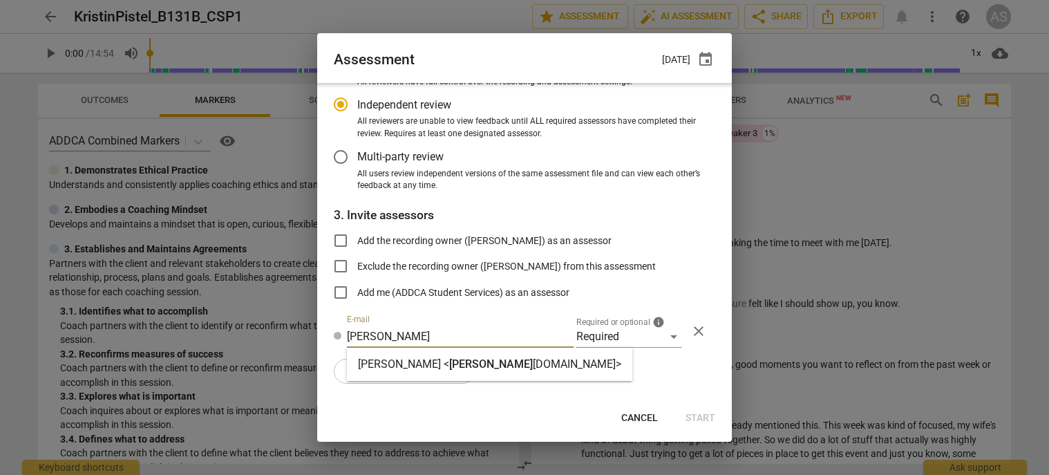
type input "brett@add"
click at [495, 370] on span "brett@add" at bounding box center [491, 363] width 84 height 13
radio input "false"
type input "Brett Weggelaar <brett@addca.com>"
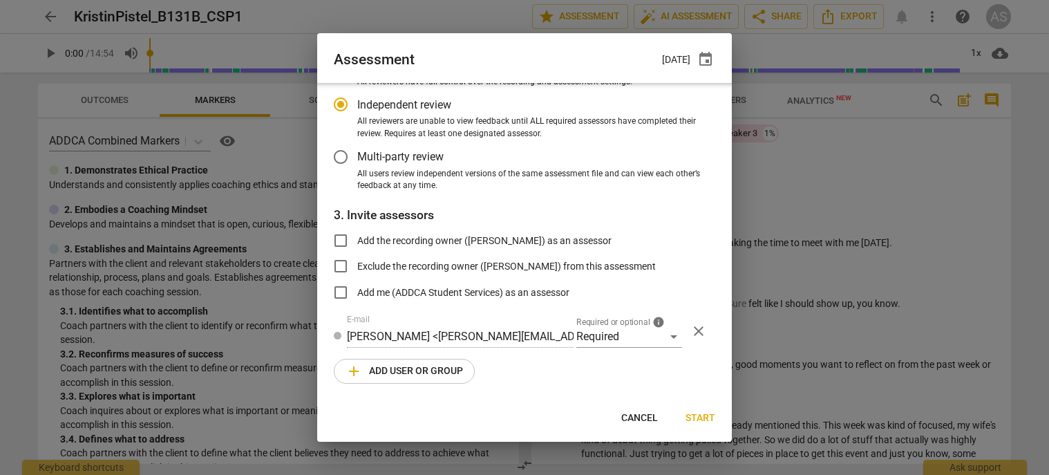
click at [415, 372] on span "add Add user or group" at bounding box center [404, 371] width 117 height 17
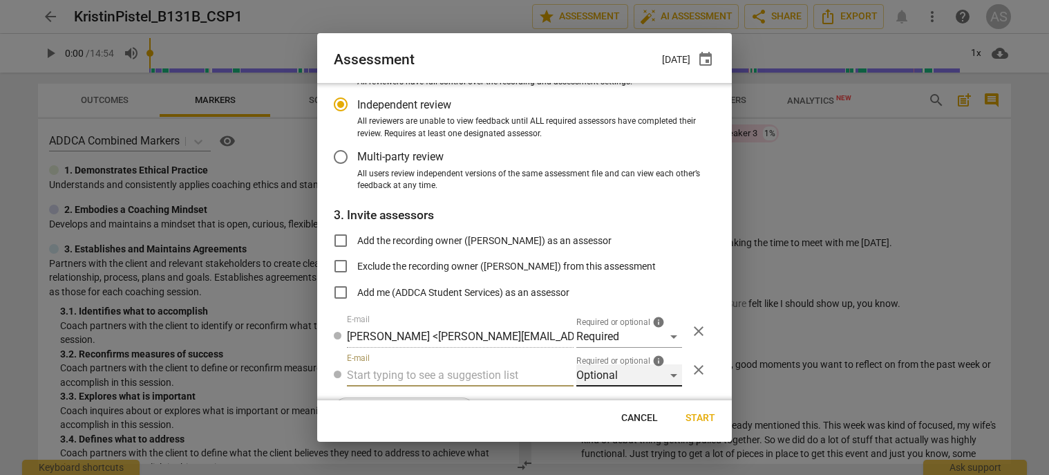
click at [601, 381] on div "Optional" at bounding box center [629, 375] width 106 height 22
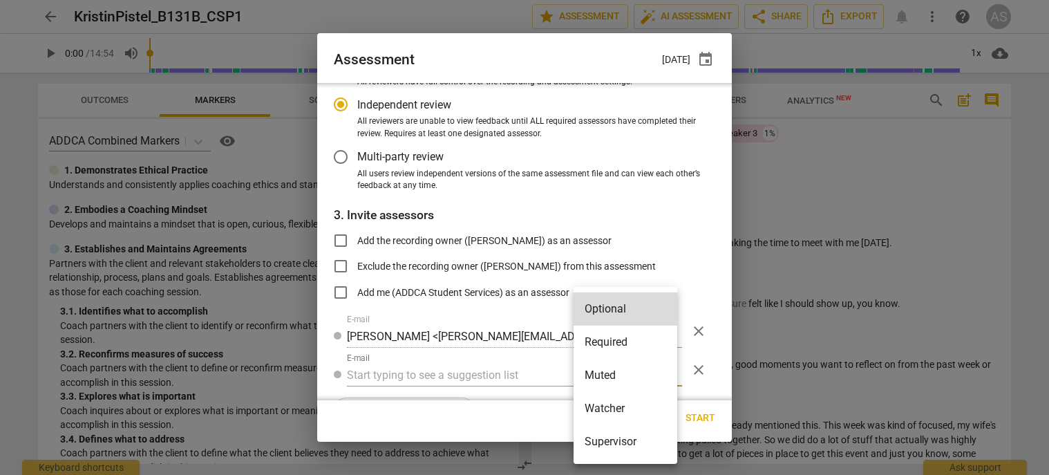
click at [502, 379] on div at bounding box center [524, 237] width 1049 height 475
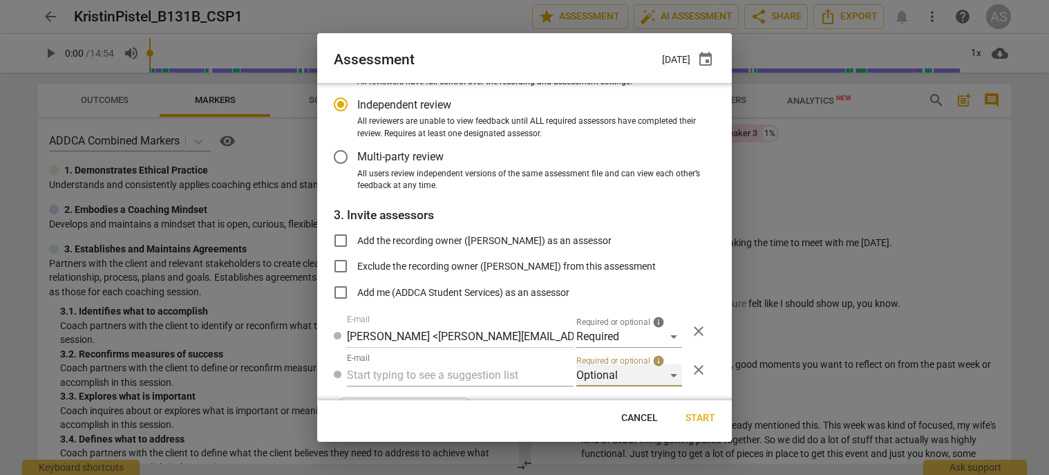
click at [595, 376] on div "Optional" at bounding box center [629, 375] width 106 height 22
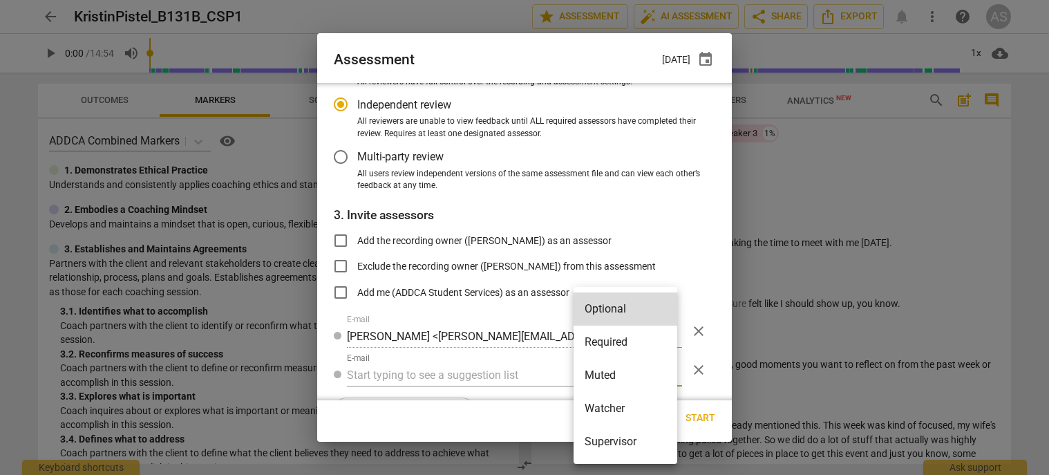
click at [600, 377] on li "Muted" at bounding box center [626, 375] width 104 height 33
radio input "false"
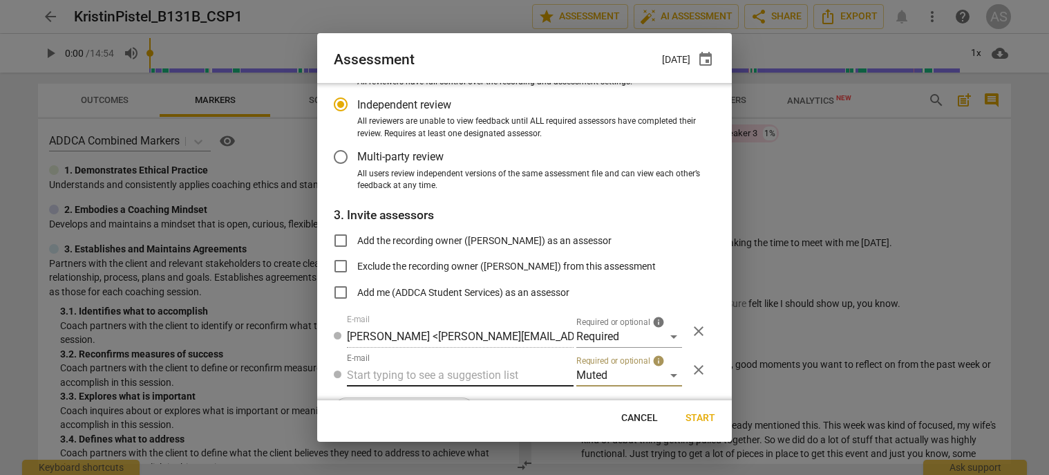
click at [491, 369] on input "text" at bounding box center [460, 375] width 227 height 22
type input "131B"
drag, startPoint x: 464, startPoint y: 406, endPoint x: 586, endPoint y: 401, distance: 122.4
click at [464, 407] on div "Basic B- 131B CSPs" at bounding box center [459, 402] width 224 height 33
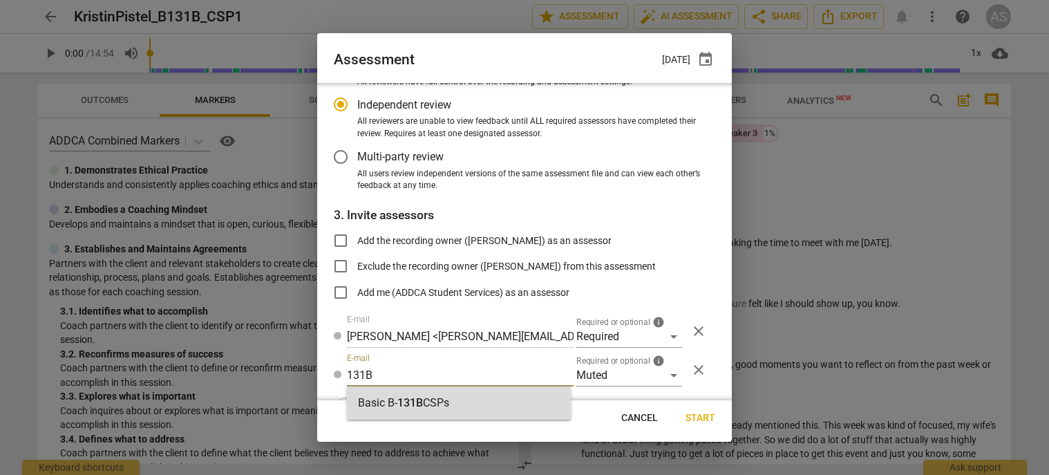
radio input "false"
type input "Basic B-131B CSPs"
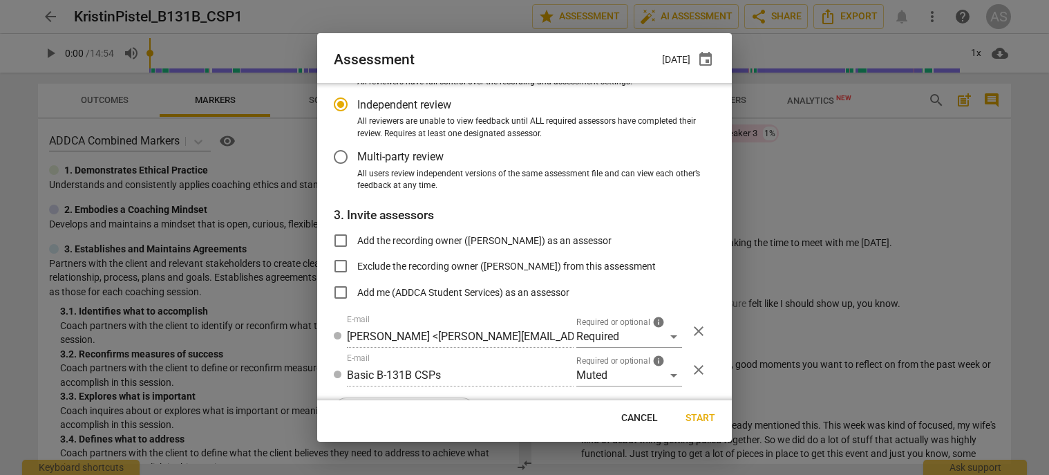
click at [701, 417] on span "Start" at bounding box center [701, 418] width 30 height 14
radio input "false"
type input "[PERSON_NAME] <[EMAIL_ADDRESS][DOMAIN_NAME]>"
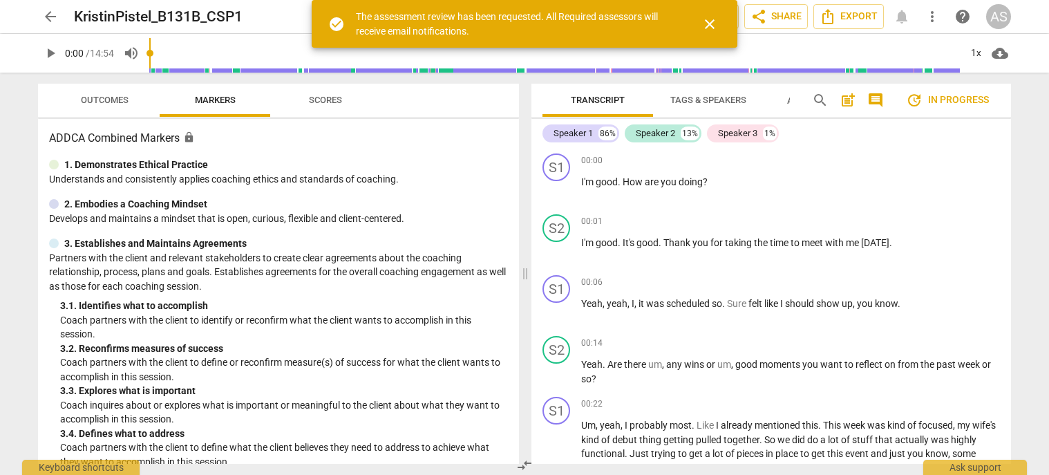
click at [59, 11] on span "arrow_back" at bounding box center [50, 16] width 25 height 17
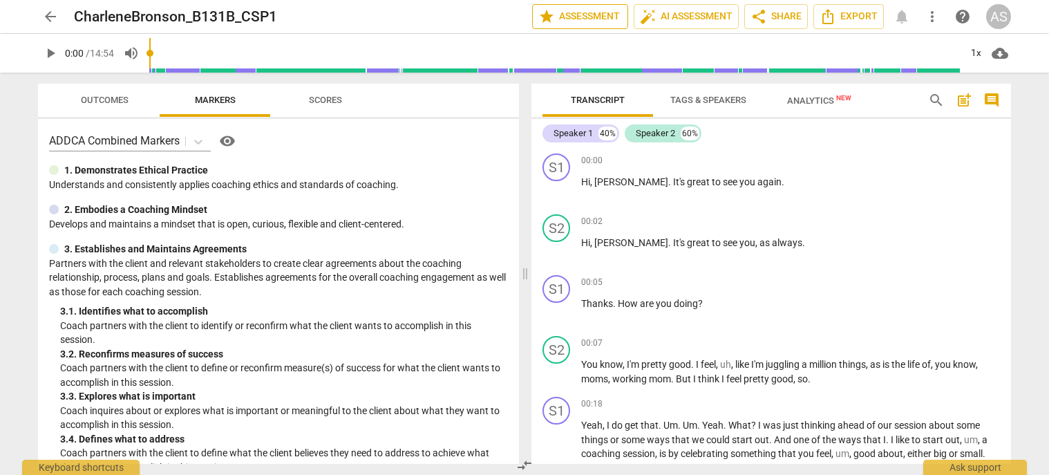
click at [610, 23] on span "star Assessment" at bounding box center [580, 16] width 84 height 17
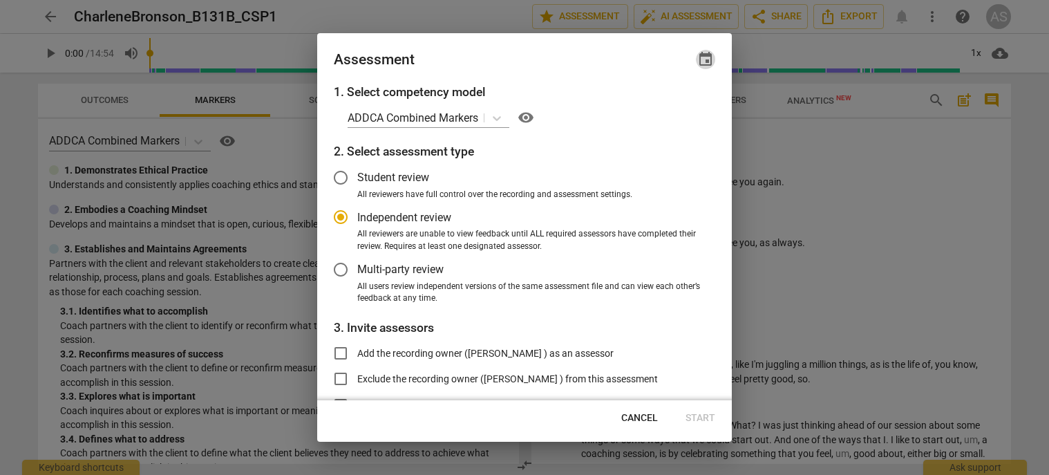
radio input "false"
click at [706, 66] on span "event" at bounding box center [705, 59] width 17 height 17
click at [661, 109] on input "date" at bounding box center [622, 107] width 97 height 20
type input "[DATE]"
click at [511, 48] on div at bounding box center [524, 237] width 1049 height 475
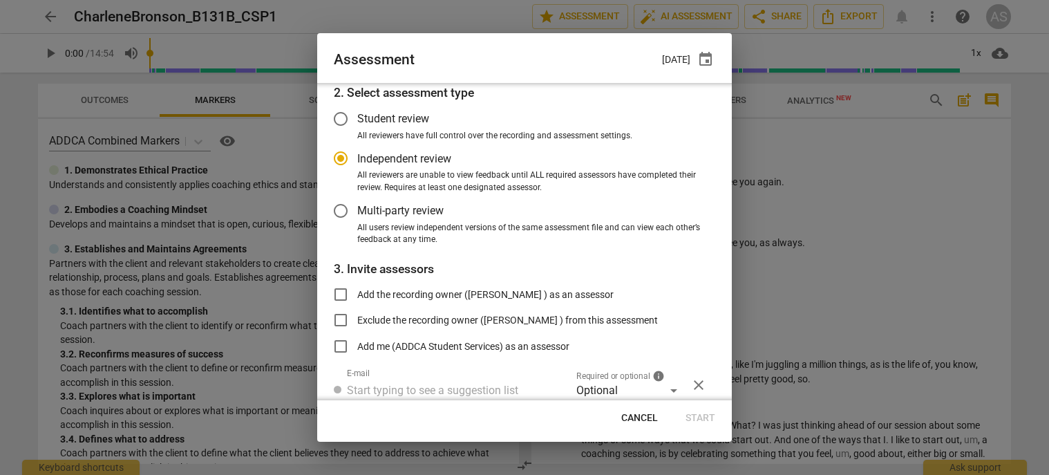
scroll to position [113, 0]
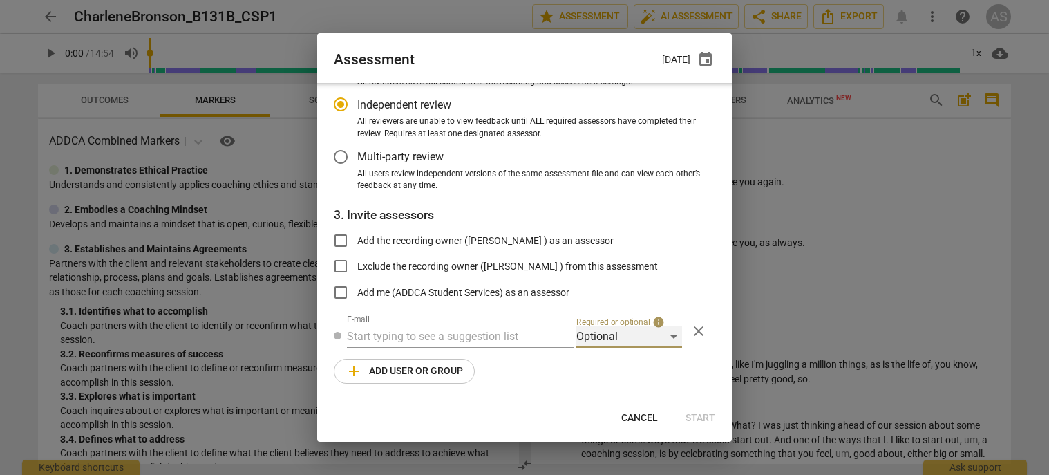
click at [617, 334] on div "Optional" at bounding box center [629, 336] width 106 height 22
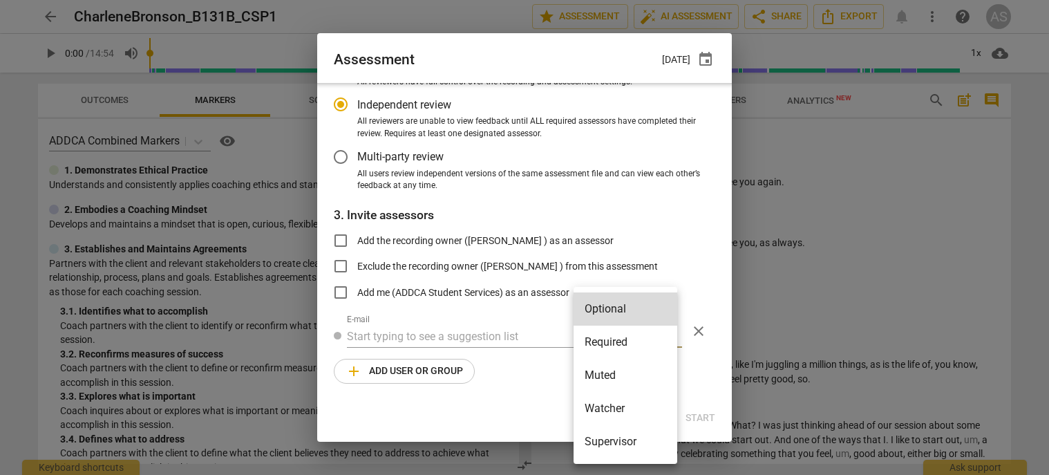
click at [625, 346] on li "Required" at bounding box center [626, 341] width 104 height 33
radio input "false"
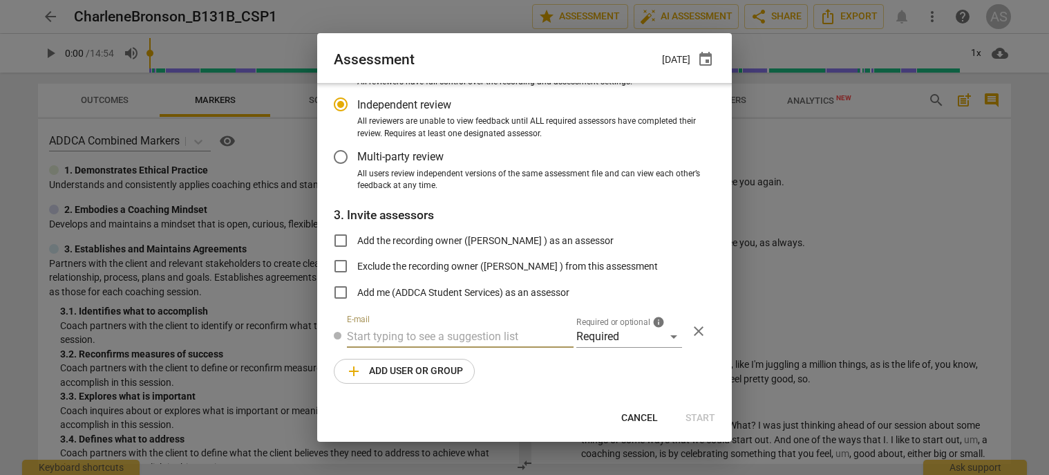
click at [471, 332] on input "text" at bounding box center [460, 336] width 227 height 22
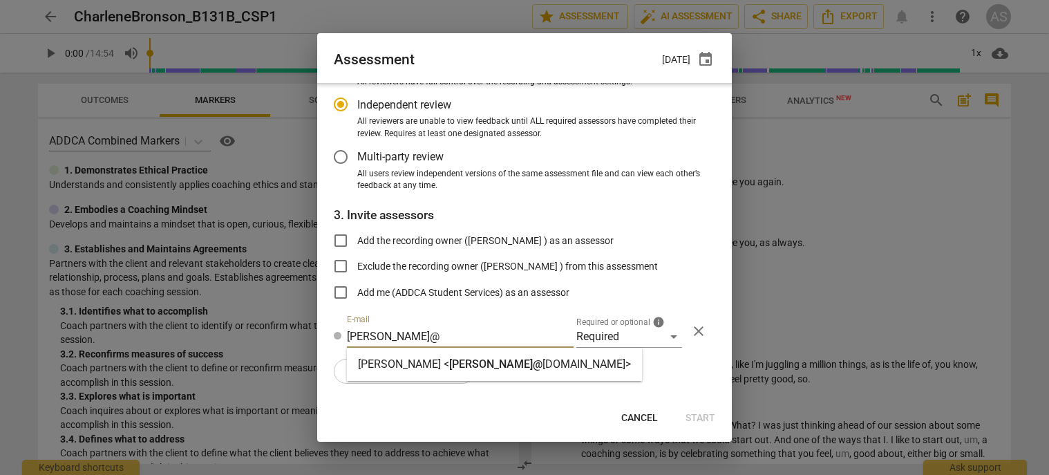
type input "[PERSON_NAME]@"
click at [542, 359] on strong "[DOMAIN_NAME]>" at bounding box center [586, 363] width 88 height 13
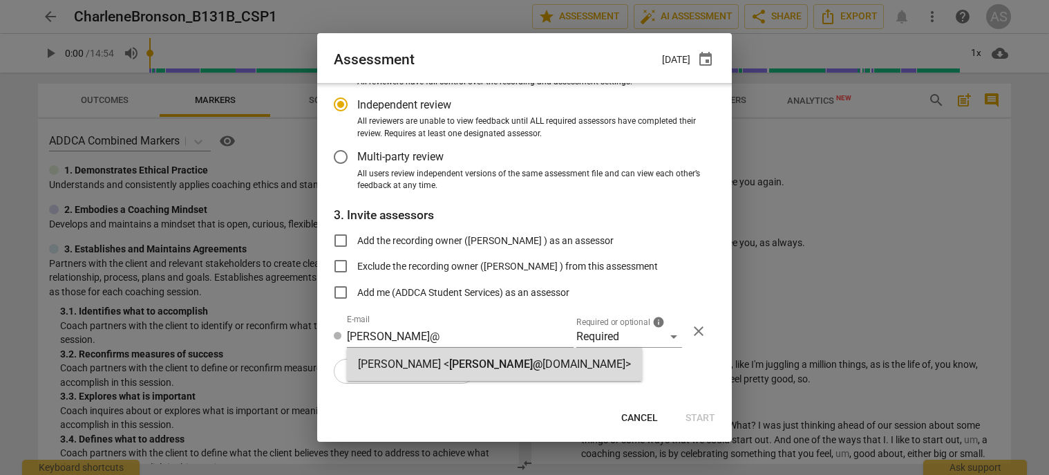
radio input "false"
type input "[PERSON_NAME] <[PERSON_NAME][EMAIL_ADDRESS][DOMAIN_NAME]>"
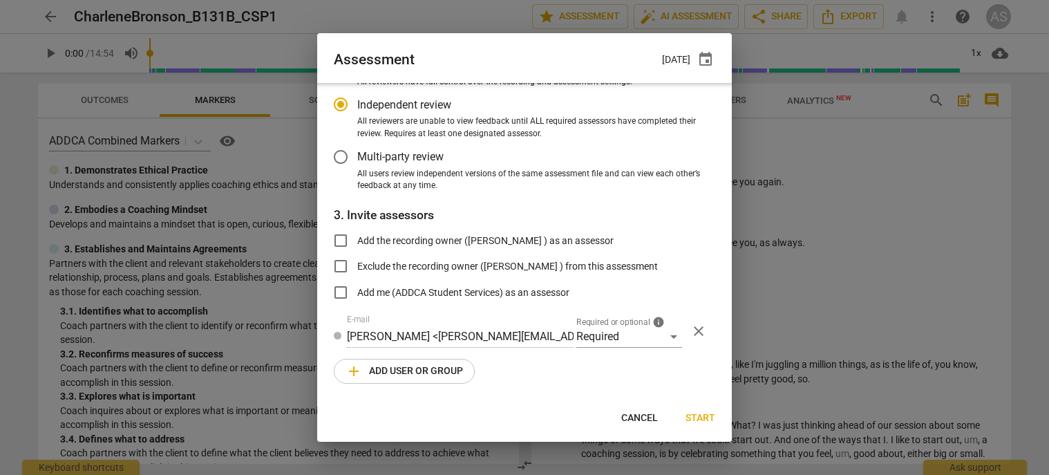
click at [431, 369] on span "add Add user or group" at bounding box center [404, 371] width 117 height 17
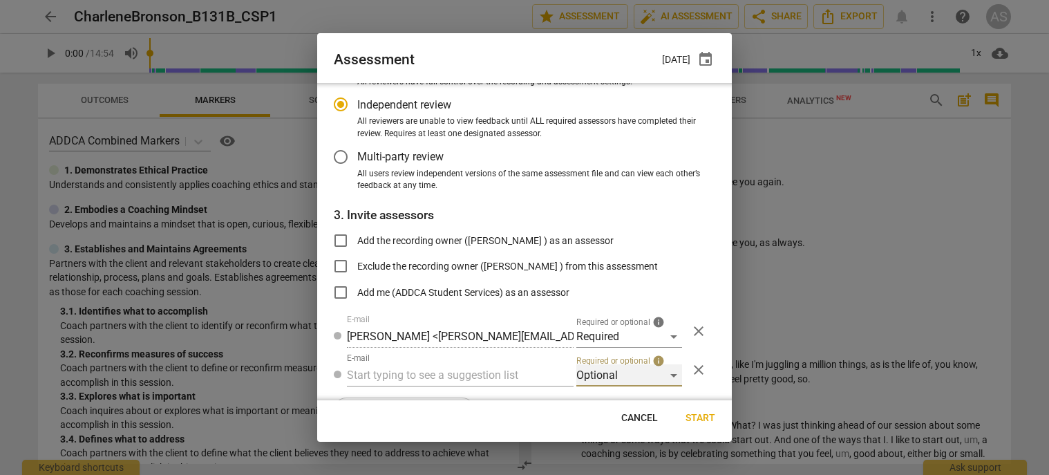
click at [647, 370] on div "Optional" at bounding box center [629, 375] width 106 height 22
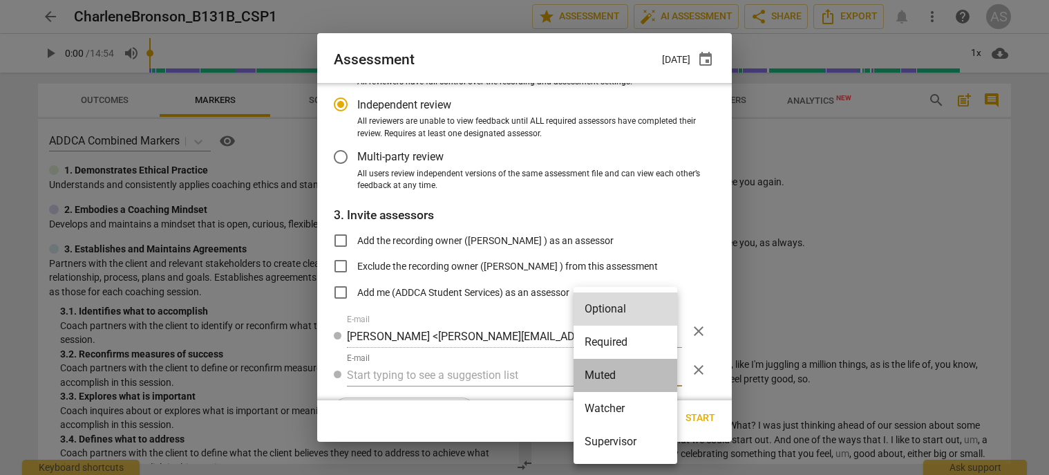
click at [612, 366] on li "Muted" at bounding box center [626, 375] width 104 height 33
radio input "false"
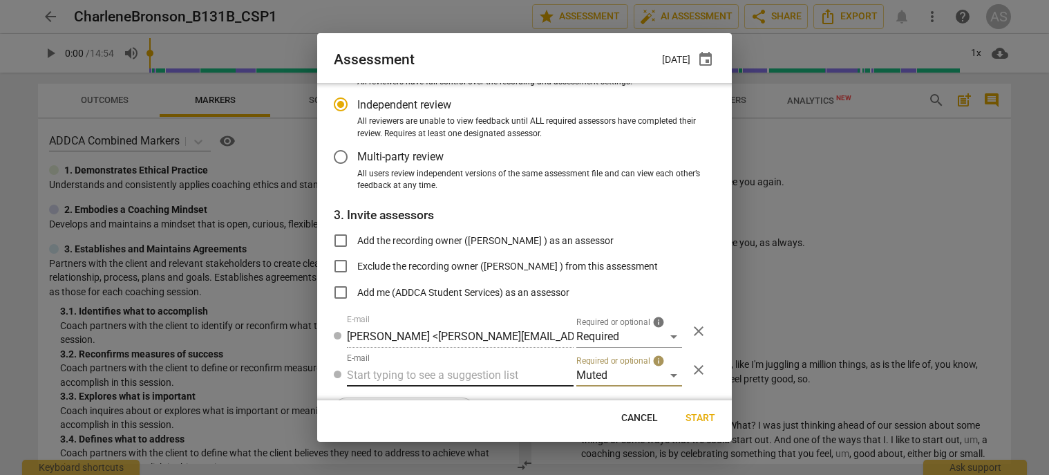
click at [507, 370] on input "text" at bounding box center [460, 375] width 227 height 22
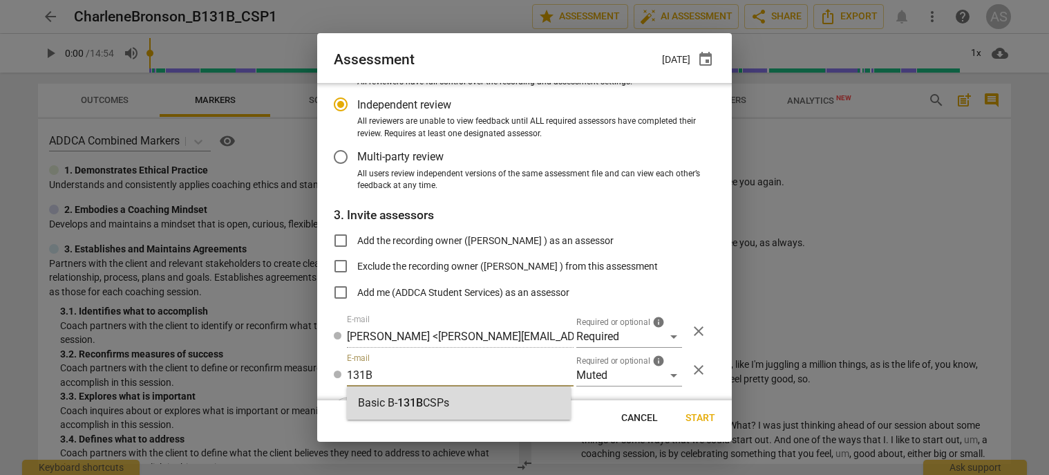
type input "131B"
click at [460, 410] on div "Basic B- 131B CSPs" at bounding box center [459, 402] width 224 height 33
radio input "false"
type input "Basic B-131B CSPs"
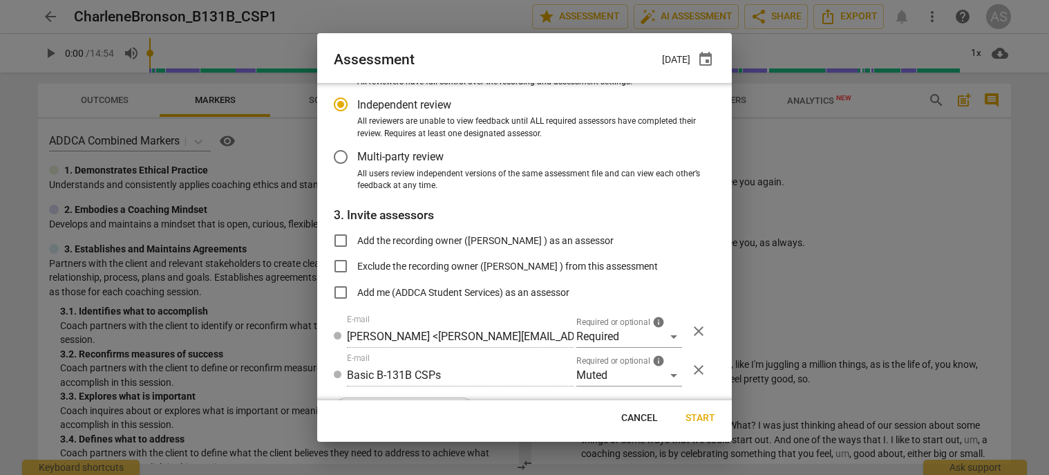
click at [704, 415] on span "Start" at bounding box center [701, 418] width 30 height 14
radio input "false"
type input "[PERSON_NAME] <[EMAIL_ADDRESS][DOMAIN_NAME]>"
